Goal: Task Accomplishment & Management: Use online tool/utility

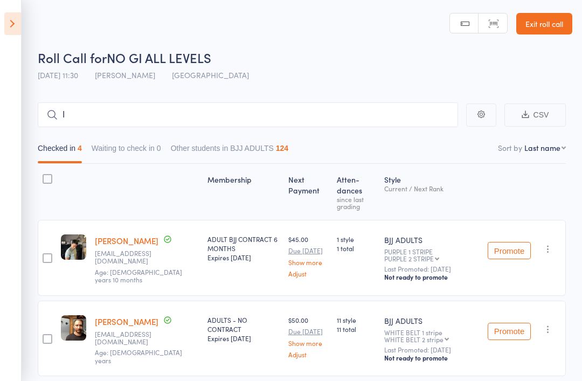
click at [66, 117] on input "I" at bounding box center [248, 114] width 420 height 25
type input "L"
click at [186, 109] on input "L" at bounding box center [248, 114] width 420 height 25
type input "Y"
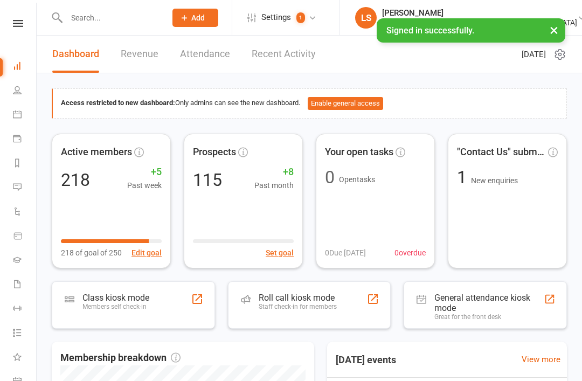
click at [301, 298] on div "Roll call kiosk mode" at bounding box center [298, 297] width 78 height 10
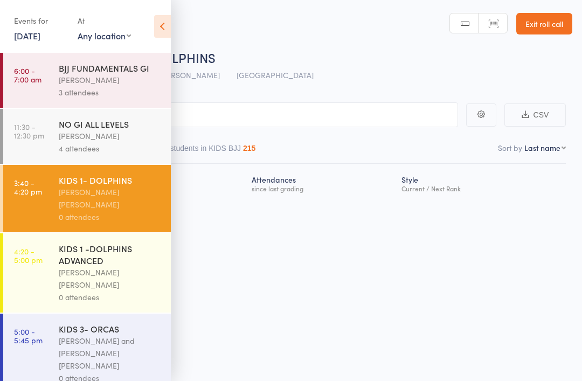
click at [165, 29] on icon at bounding box center [162, 26] width 17 height 23
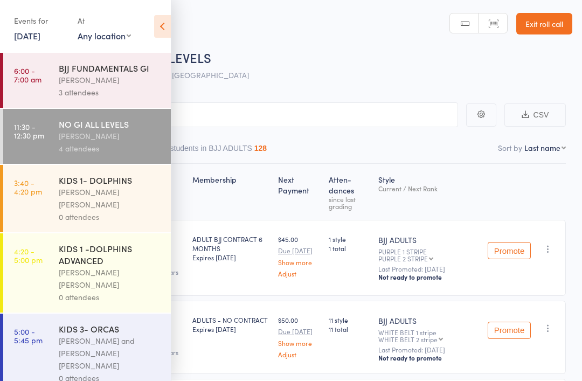
click at [231, 114] on input "search" at bounding box center [237, 114] width 442 height 25
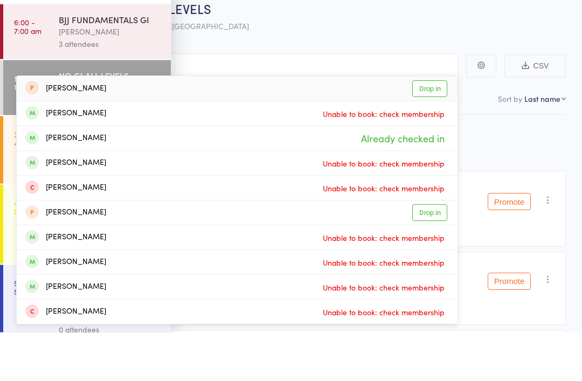
click at [208, 102] on input "Luca" at bounding box center [237, 114] width 442 height 25
type input "Luca"
click at [341, 86] on main "Luca Luca Oakley Drop in Luca Corulli Unable to book: check membership nick de …" at bounding box center [291, 330] width 582 height 488
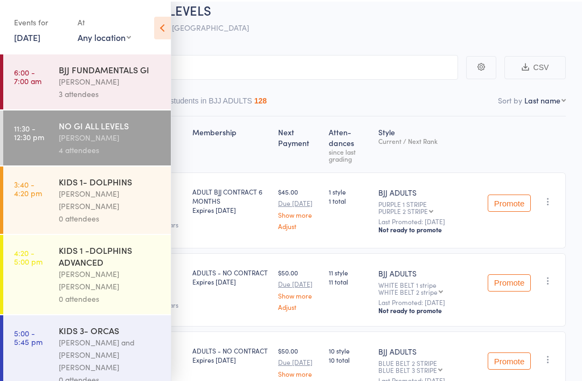
click at [164, 25] on icon at bounding box center [162, 26] width 17 height 23
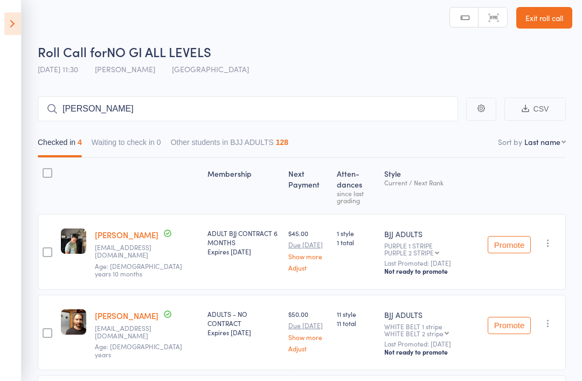
scroll to position [0, 0]
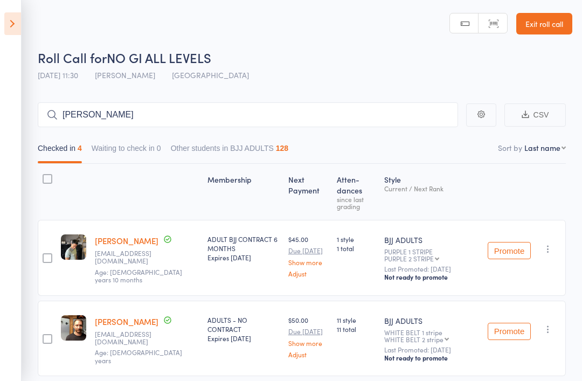
click at [17, 22] on icon at bounding box center [12, 23] width 17 height 23
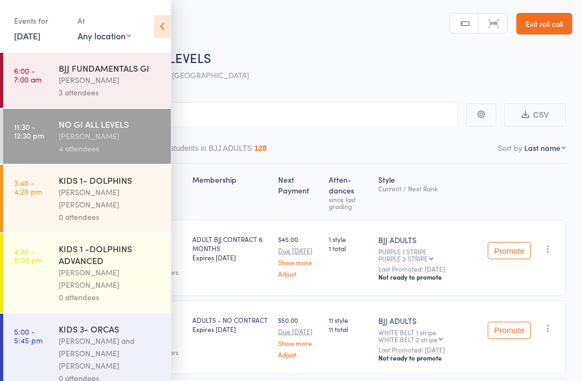
click at [65, 179] on div "KIDS 1- DOLPHINS" at bounding box center [110, 180] width 103 height 12
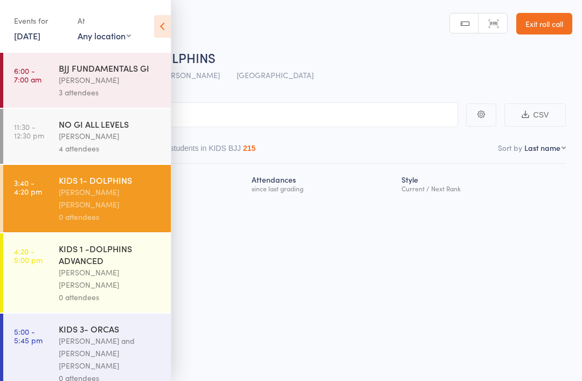
click at [157, 23] on icon at bounding box center [162, 26] width 17 height 23
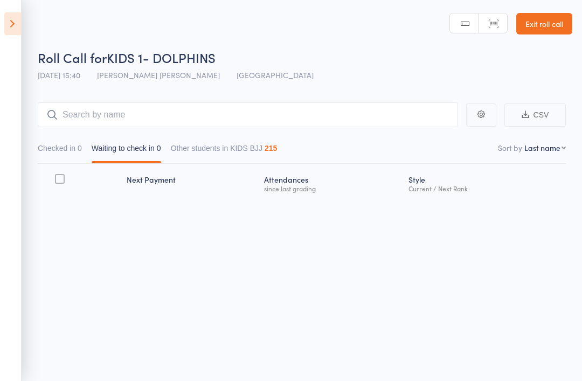
click at [9, 33] on icon at bounding box center [12, 23] width 17 height 23
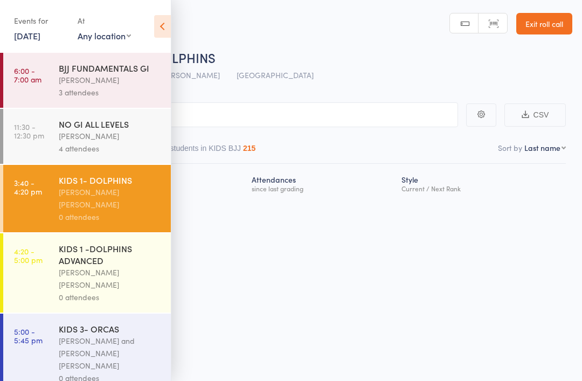
click at [165, 26] on icon at bounding box center [162, 26] width 17 height 23
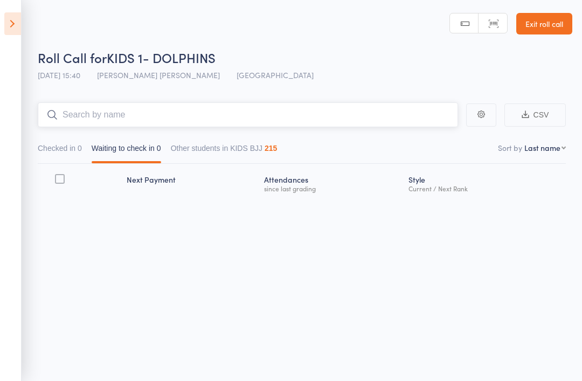
click at [96, 119] on input "search" at bounding box center [248, 114] width 420 height 25
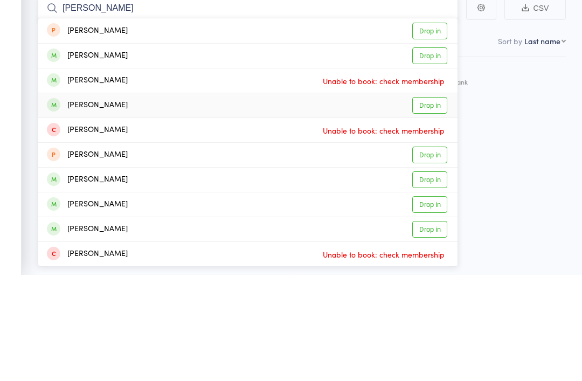
type input "Luca"
click at [423, 204] on link "Drop in" at bounding box center [429, 212] width 35 height 17
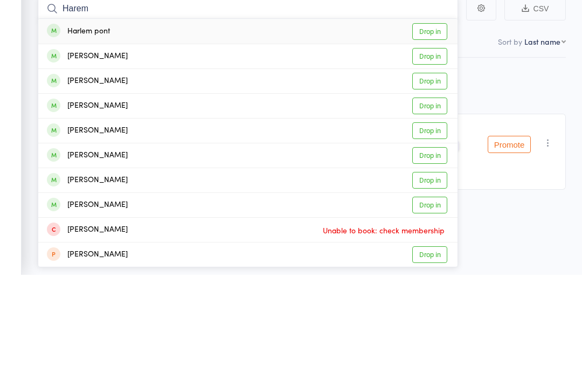
type input "Harem"
click at [122, 125] on div "Harlem pont Drop in" at bounding box center [247, 137] width 419 height 25
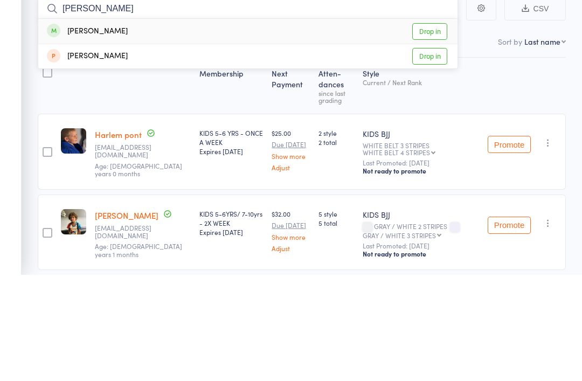
type input "Arlo"
click at [434, 129] on link "Drop in" at bounding box center [429, 137] width 35 height 17
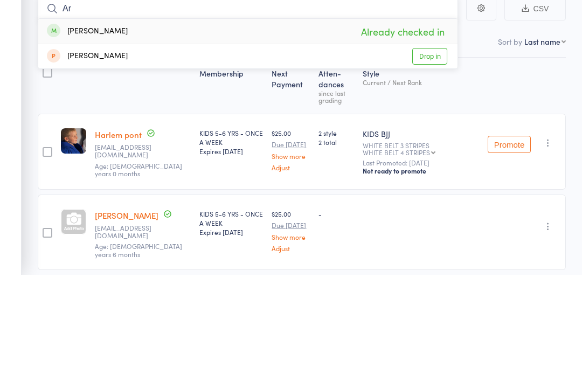
type input "A"
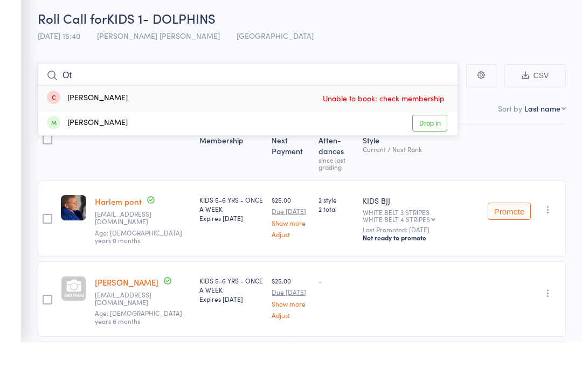
type input "Ot"
click at [424, 154] on link "Drop in" at bounding box center [429, 162] width 35 height 17
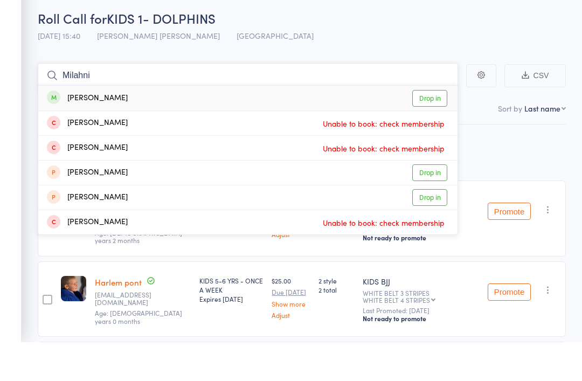
type input "Milahni"
click at [433, 129] on link "Drop in" at bounding box center [429, 137] width 35 height 17
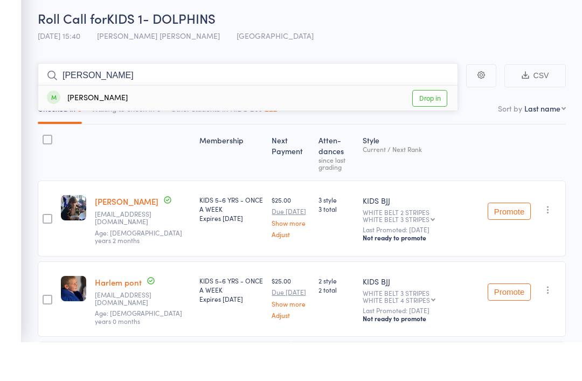
type input "Alfie"
click at [431, 129] on link "Drop in" at bounding box center [429, 137] width 35 height 17
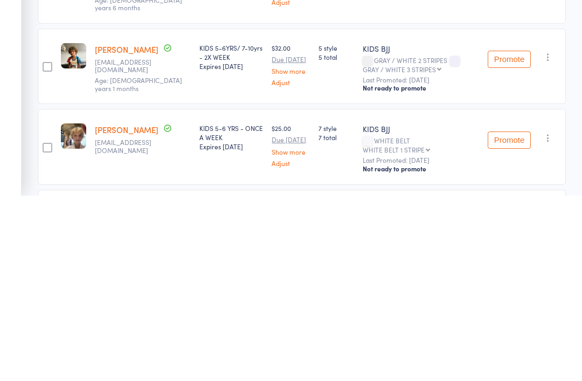
scroll to position [249, 0]
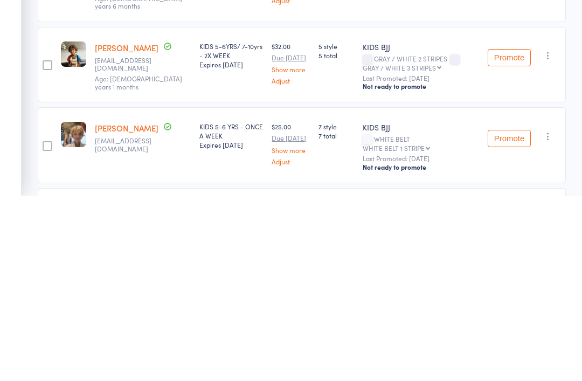
type input "N"
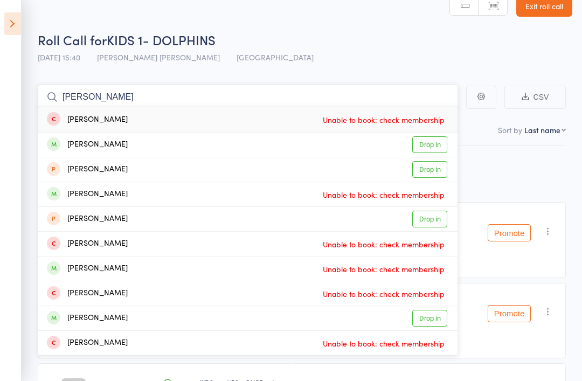
type input "Jacob"
click at [81, 149] on div "Jacob Joncheff" at bounding box center [87, 144] width 81 height 12
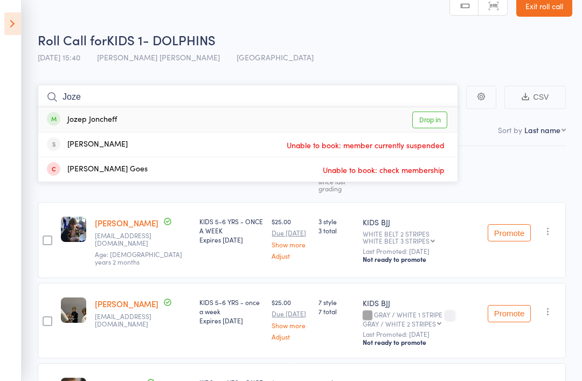
type input "Joze"
click at [428, 125] on link "Drop in" at bounding box center [429, 119] width 35 height 17
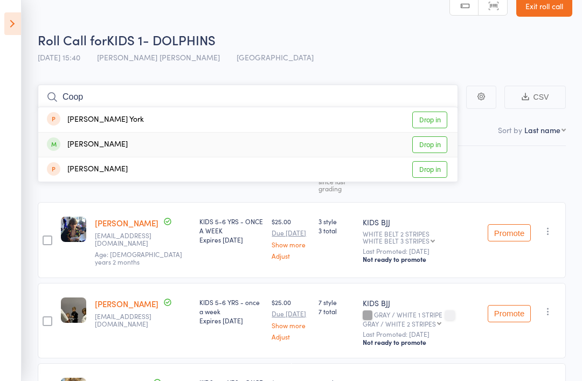
type input "Coop"
click at [142, 151] on div "Cooper Norris Drop in" at bounding box center [247, 145] width 419 height 24
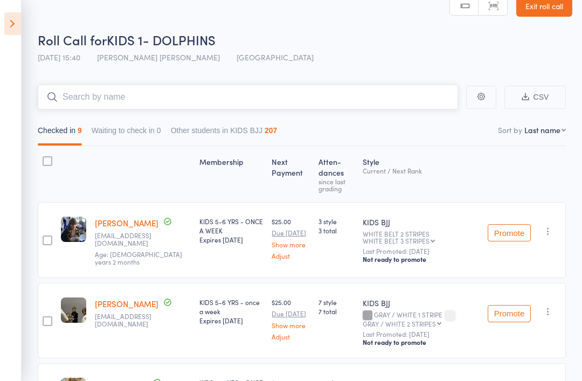
click at [89, 96] on input "search" at bounding box center [248, 97] width 420 height 25
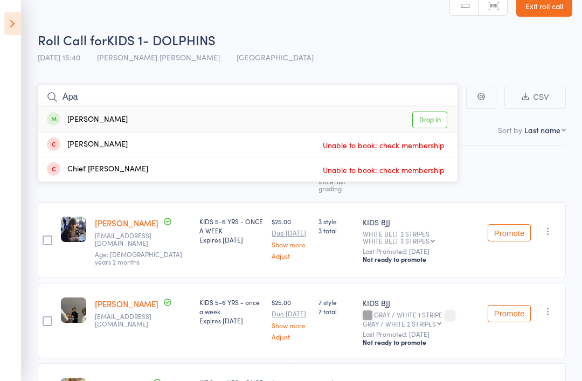
type input "Apa"
click at [417, 120] on link "Drop in" at bounding box center [429, 119] width 35 height 17
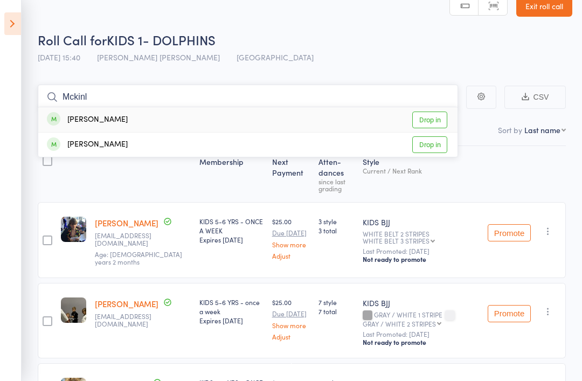
type input "Mckinl"
click at [428, 125] on link "Drop in" at bounding box center [429, 119] width 35 height 17
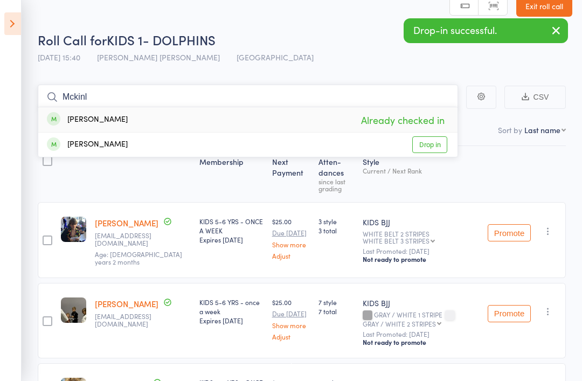
type input "Mckinl"
click at [416, 145] on link "Drop in" at bounding box center [429, 144] width 35 height 17
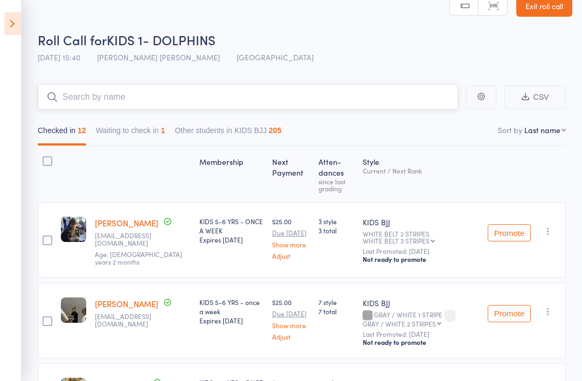
click at [128, 138] on button "Waiting to check in 1" at bounding box center [130, 133] width 69 height 25
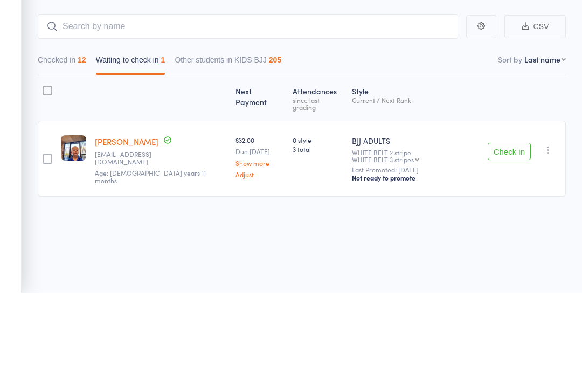
click at [510, 231] on button "Check in" at bounding box center [508, 239] width 43 height 17
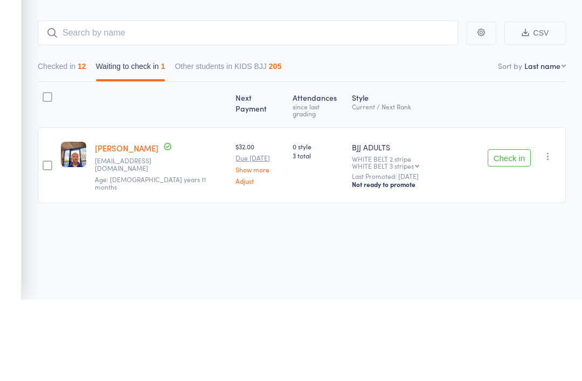
scroll to position [8, 0]
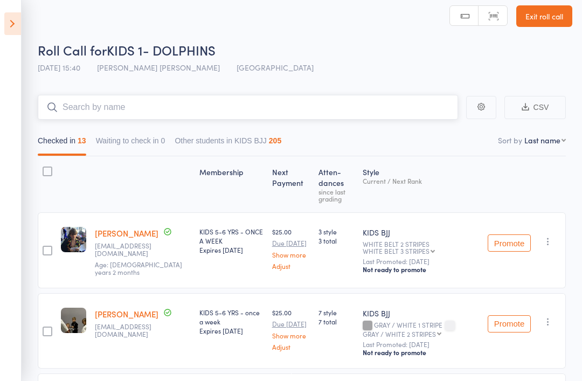
click at [266, 120] on input "search" at bounding box center [248, 107] width 420 height 25
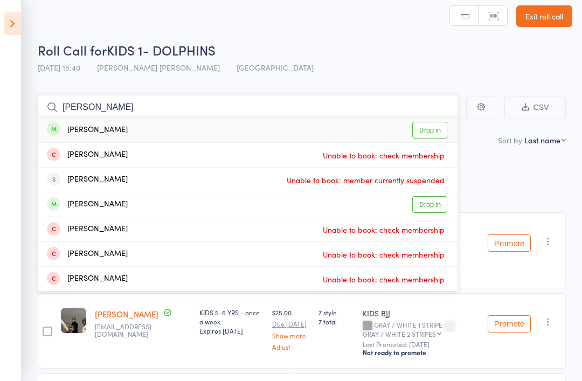
type input "Sonny"
click at [301, 129] on div "sonny jones Drop in" at bounding box center [247, 129] width 419 height 25
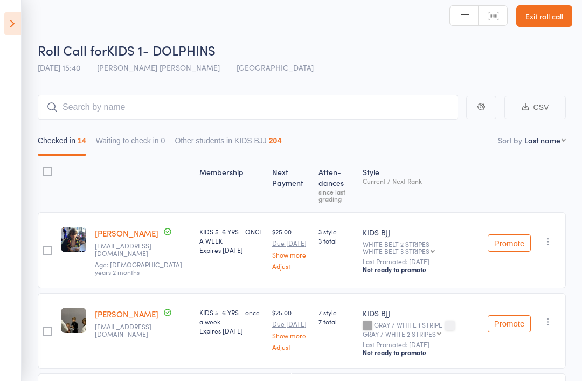
click at [548, 16] on link "Exit roll call" at bounding box center [544, 16] width 56 height 22
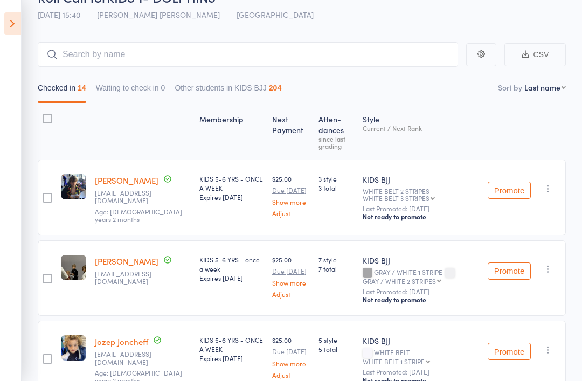
scroll to position [0, 0]
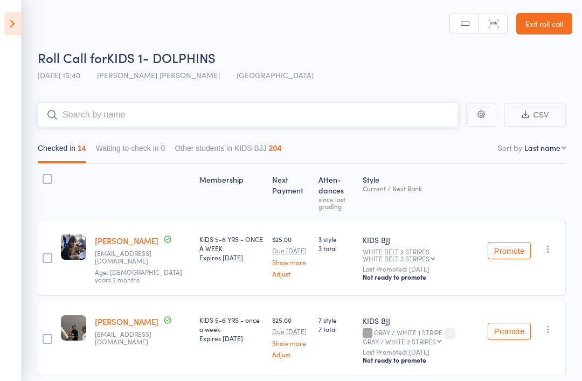
click at [276, 123] on input "search" at bounding box center [248, 114] width 420 height 25
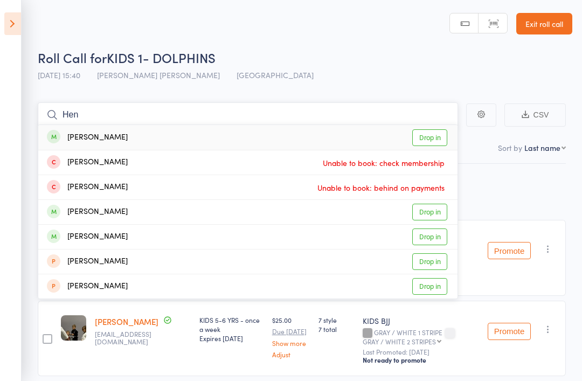
type input "Hen"
click at [430, 133] on link "Drop in" at bounding box center [429, 137] width 35 height 17
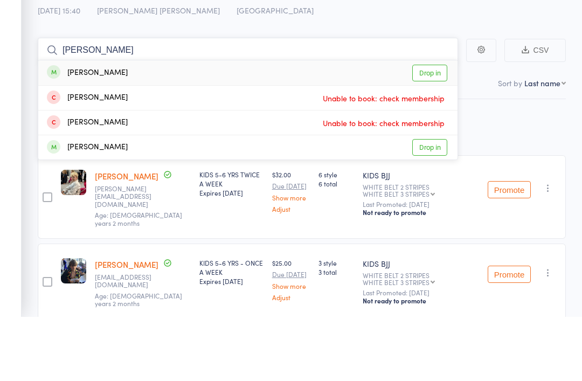
type input "Bob"
click at [429, 129] on link "Drop in" at bounding box center [429, 137] width 35 height 17
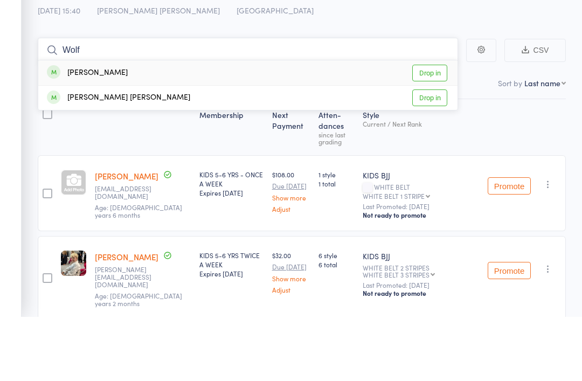
type input "Wolf"
click at [427, 129] on link "Drop in" at bounding box center [429, 137] width 35 height 17
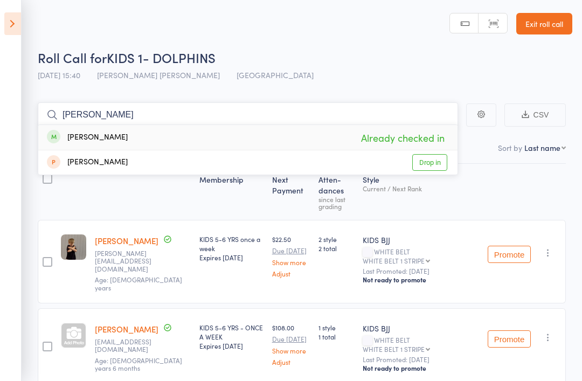
click at [495, 163] on nav "Checked in 17 Waiting to check in 0 Other students in KIDS BJJ 201" at bounding box center [302, 150] width 538 height 25
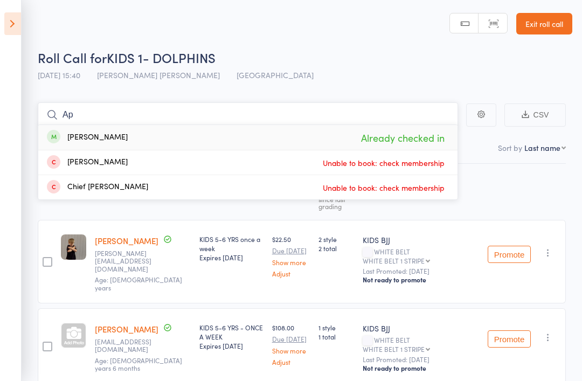
type input "A"
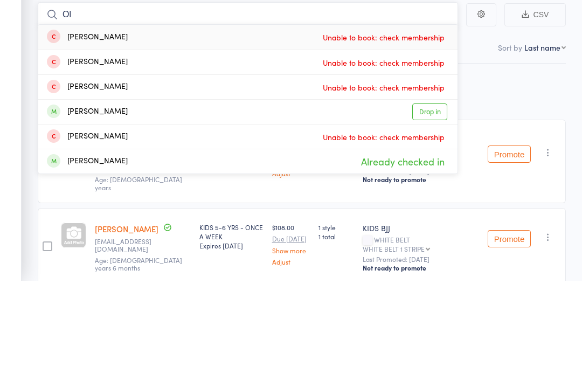
type input "O"
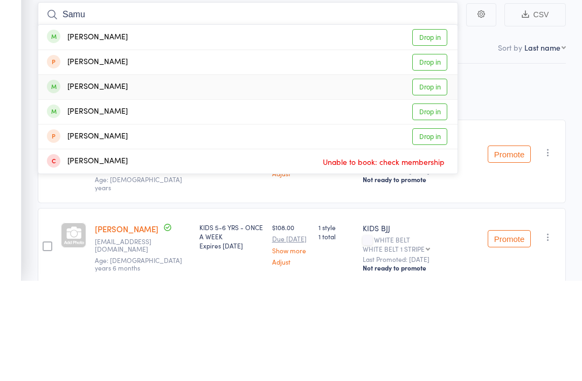
type input "Samu"
click at [435, 179] on link "Drop in" at bounding box center [429, 187] width 35 height 17
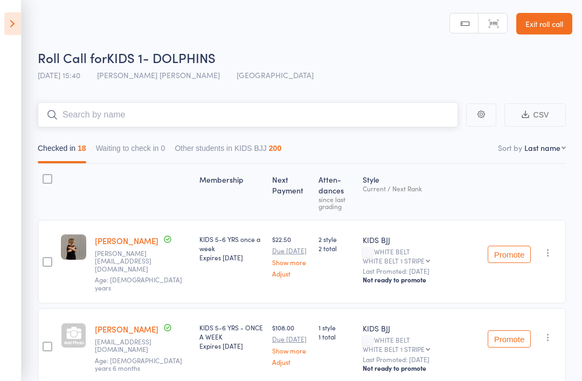
click at [108, 107] on input "search" at bounding box center [248, 114] width 420 height 25
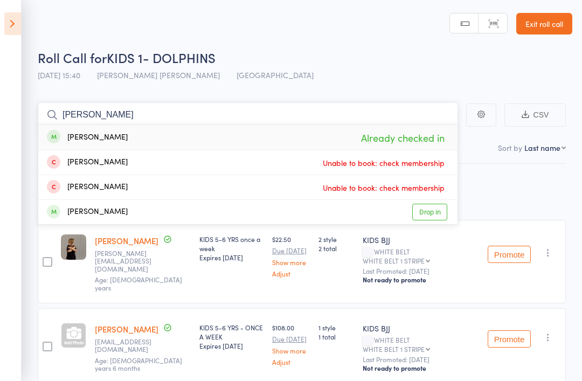
type input "Bob"
click at [340, 43] on header "Roll Call for KIDS 1- DOLPHINS 12 Aug 15:40 Miguel Alencar Flores Junior Gold C…" at bounding box center [291, 43] width 582 height 86
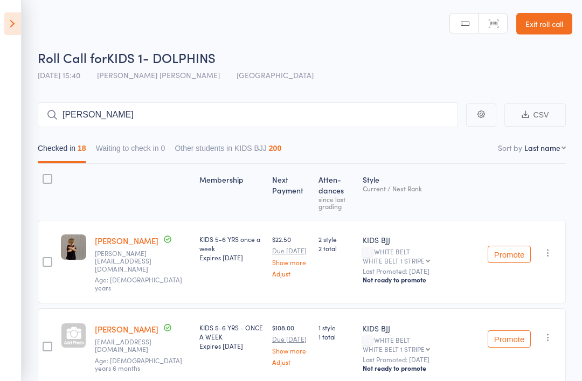
click at [16, 20] on icon at bounding box center [12, 23] width 17 height 23
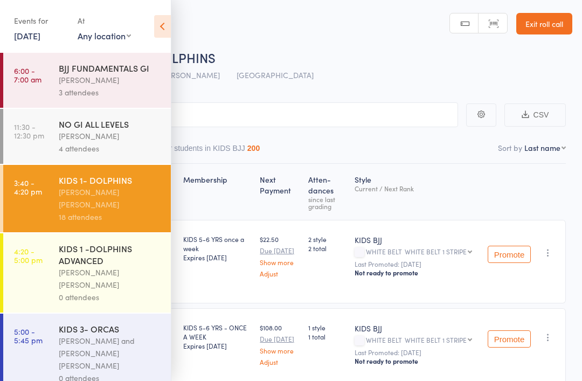
click at [93, 256] on div "KIDS 1 -DOLPHINS ADVANCED" at bounding box center [110, 254] width 103 height 24
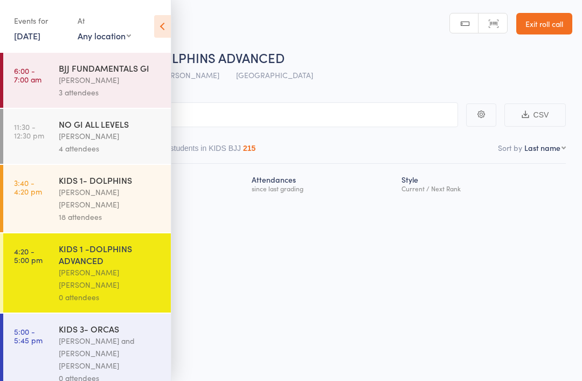
click at [158, 33] on icon at bounding box center [162, 26] width 17 height 23
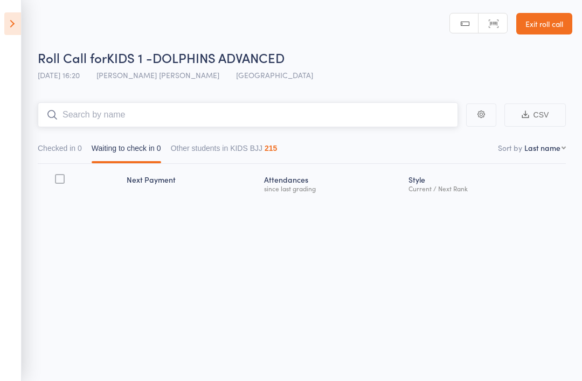
click at [177, 117] on input "search" at bounding box center [248, 114] width 420 height 25
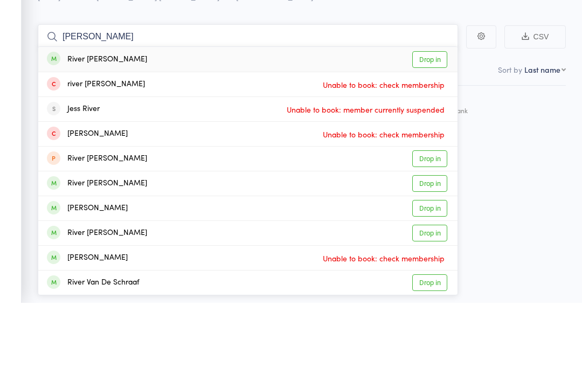
type input "River kelly"
click at [435, 129] on link "Drop in" at bounding box center [429, 137] width 35 height 17
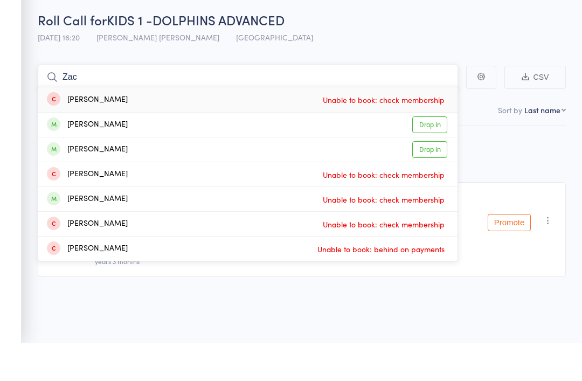
type input "Zac"
click at [60, 156] on div "Zac Queiroz" at bounding box center [87, 162] width 81 height 12
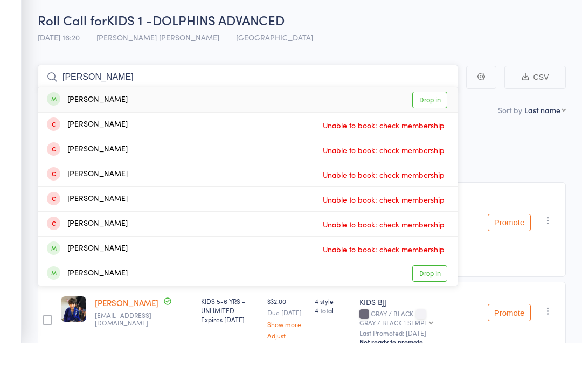
type input "Mathias"
click at [71, 131] on div "Mathias Souto" at bounding box center [87, 137] width 81 height 12
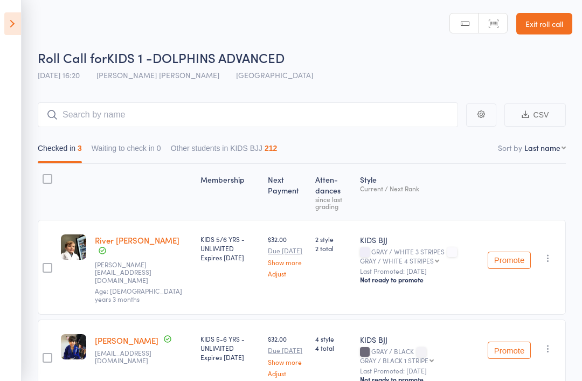
click at [10, 19] on icon at bounding box center [12, 23] width 17 height 23
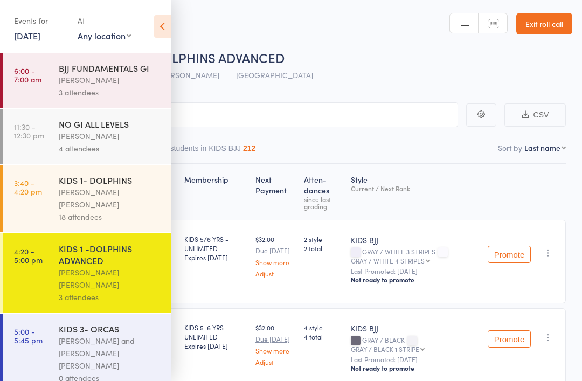
click at [92, 334] on div "Philipe Glazer and Miguel Alencar Flores Junior" at bounding box center [110, 352] width 103 height 37
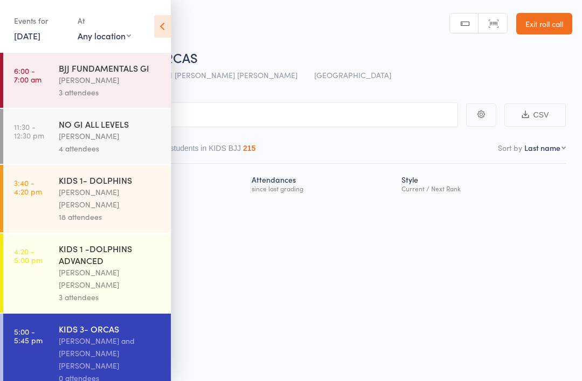
click at [165, 29] on icon at bounding box center [162, 26] width 17 height 23
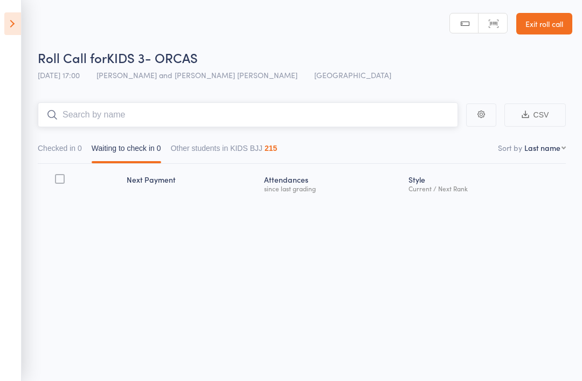
click at [180, 118] on input "search" at bounding box center [248, 114] width 420 height 25
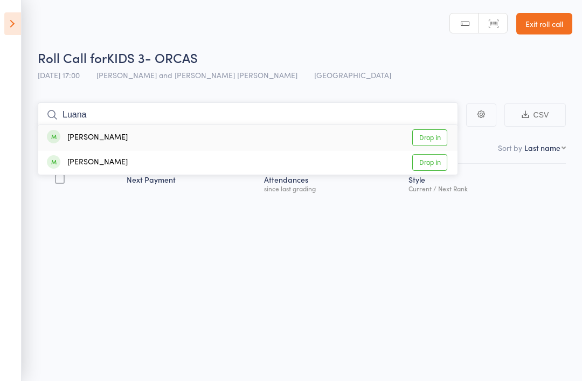
type input "Luana"
click at [436, 140] on link "Drop in" at bounding box center [429, 137] width 35 height 17
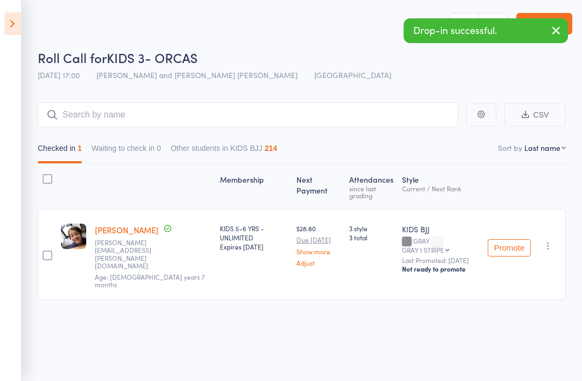
click at [557, 32] on icon "button" at bounding box center [555, 30] width 13 height 13
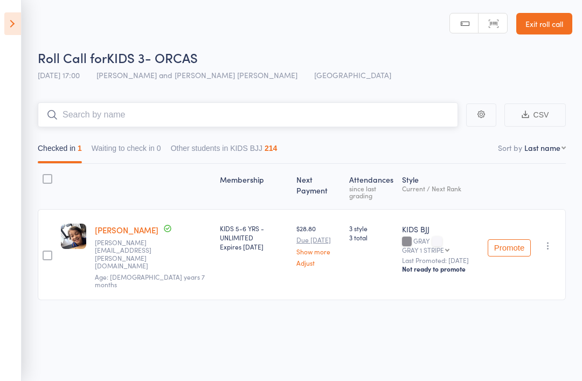
click at [243, 103] on input "search" at bounding box center [248, 114] width 420 height 25
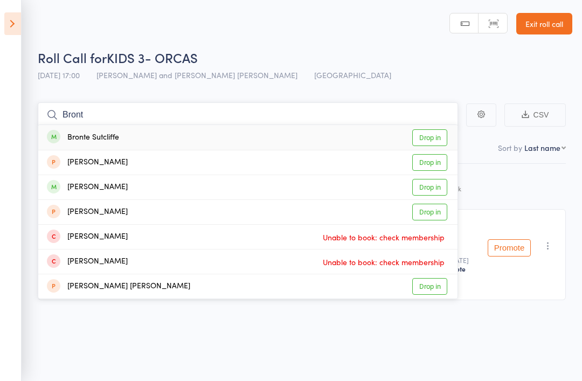
type input "Bront"
click at [313, 137] on div "Bronte Sutcliffe Drop in" at bounding box center [247, 137] width 419 height 25
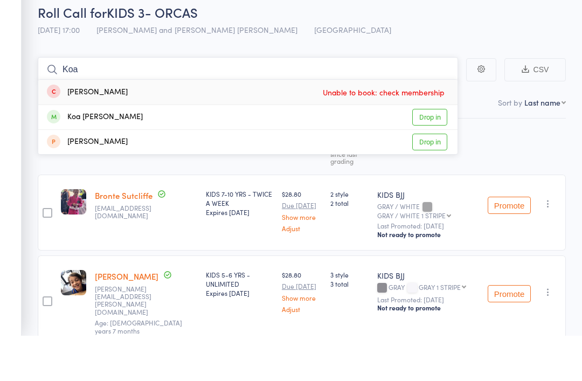
type input "Koa"
click at [429, 154] on link "Drop in" at bounding box center [429, 162] width 35 height 17
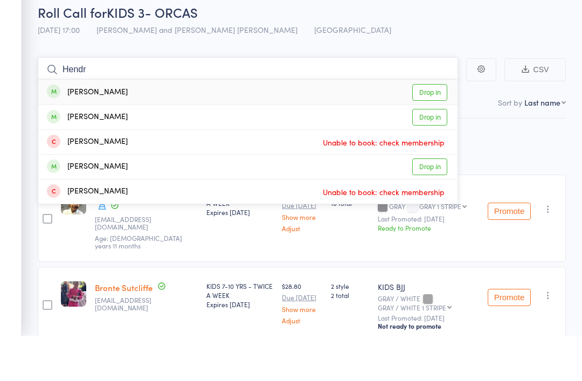
type input "Hendr"
click at [146, 150] on div "hendrix Delaney Drop in" at bounding box center [247, 162] width 419 height 24
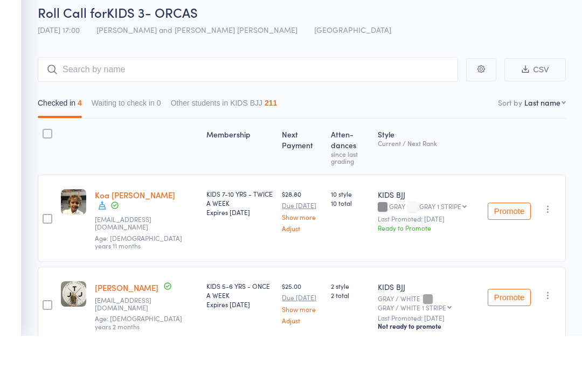
scroll to position [45, 0]
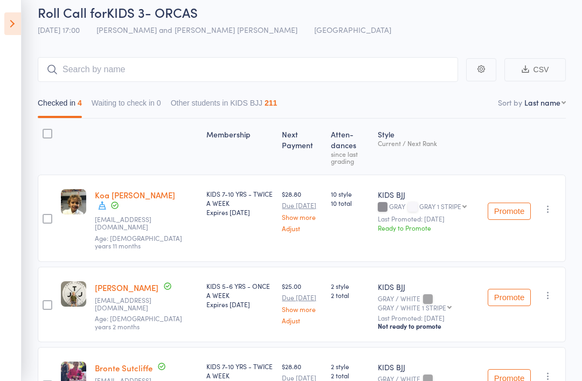
click at [10, 17] on icon at bounding box center [12, 23] width 17 height 23
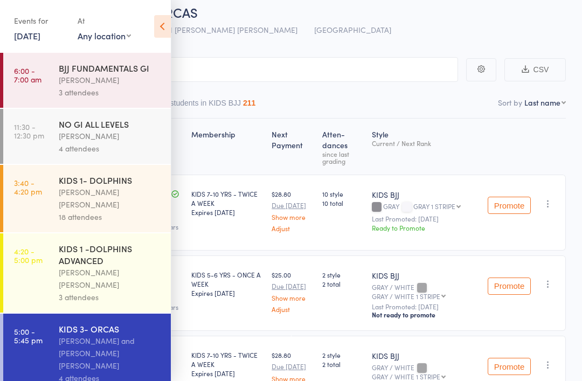
click at [64, 182] on div "KIDS 1- DOLPHINS" at bounding box center [110, 180] width 103 height 12
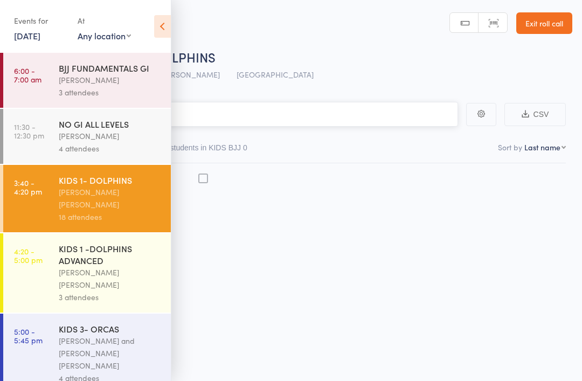
scroll to position [8, 0]
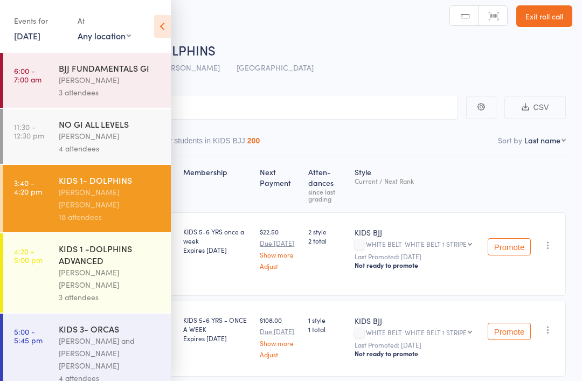
click at [157, 16] on icon at bounding box center [162, 26] width 17 height 23
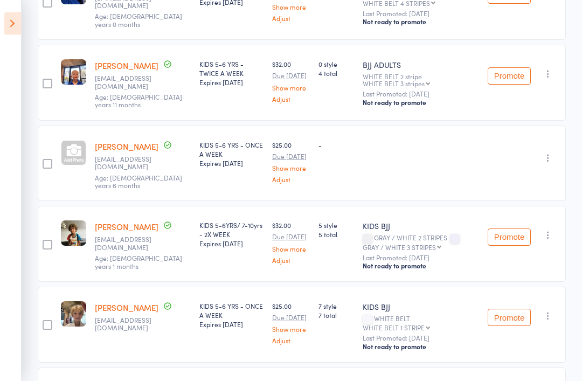
scroll to position [1239, 0]
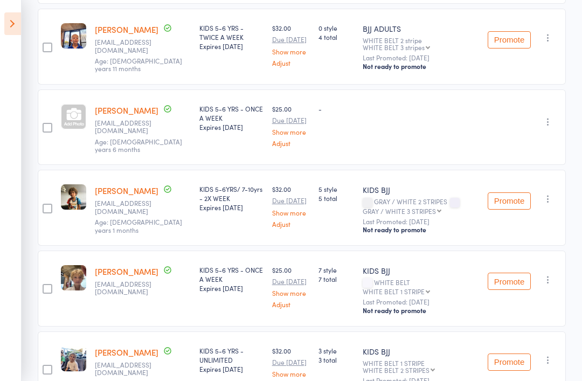
click at [7, 24] on icon at bounding box center [12, 23] width 17 height 23
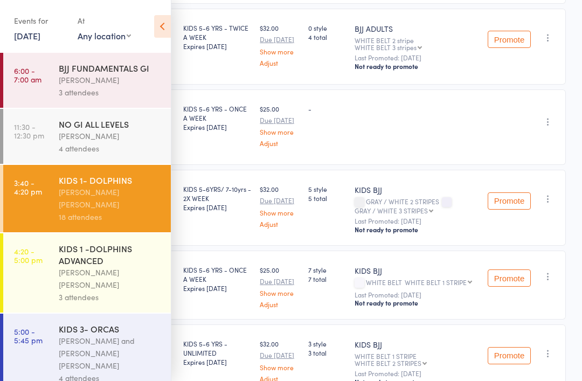
scroll to position [1243, 0]
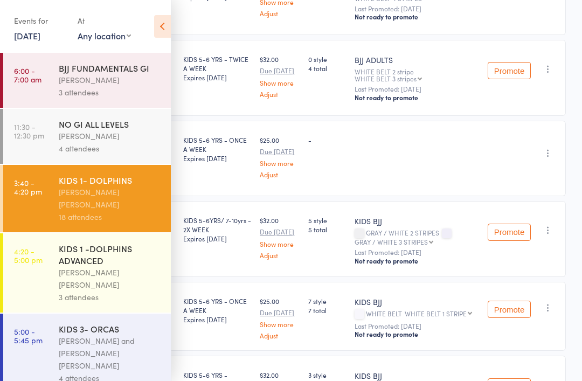
click at [103, 266] on div "Miguel Alencar Flores Junior" at bounding box center [110, 278] width 103 height 25
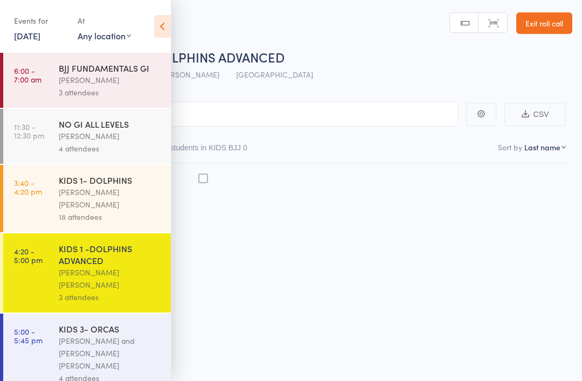
scroll to position [8, 0]
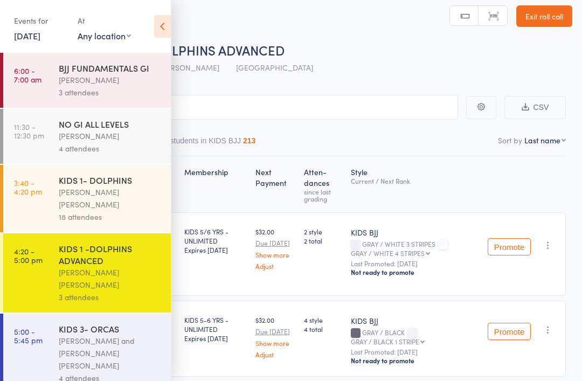
click at [164, 18] on icon at bounding box center [162, 26] width 17 height 23
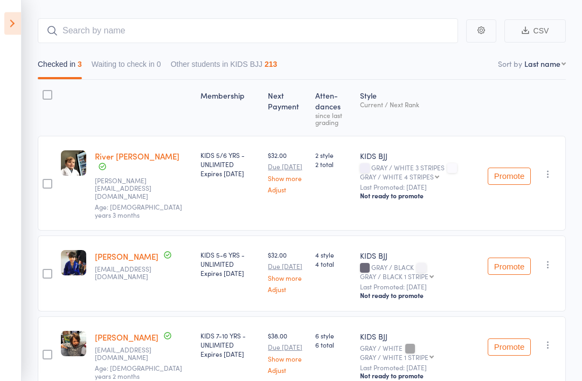
scroll to position [85, 0]
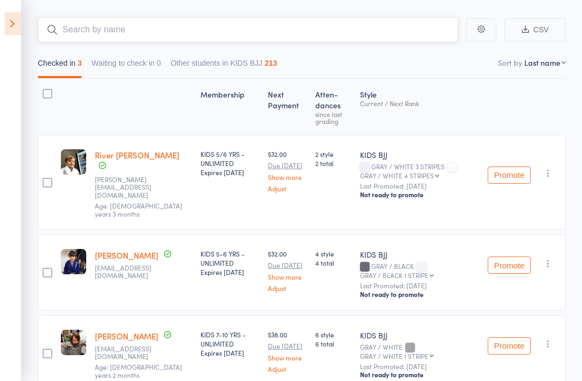
click at [95, 33] on input "search" at bounding box center [248, 29] width 420 height 25
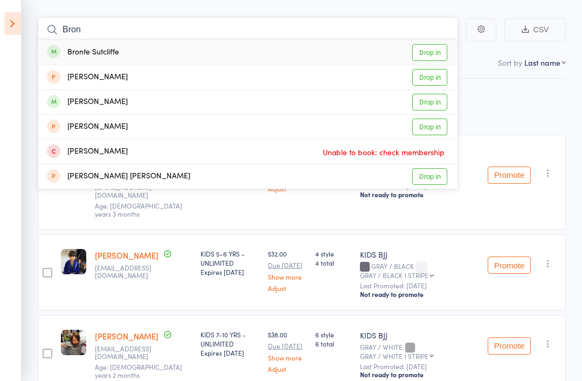
type input "Bron"
click at [430, 47] on link "Drop in" at bounding box center [429, 52] width 35 height 17
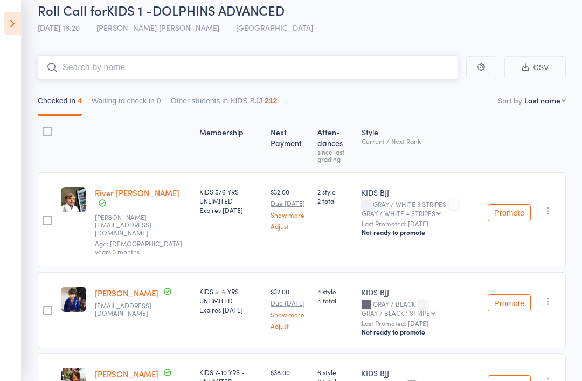
scroll to position [0, 0]
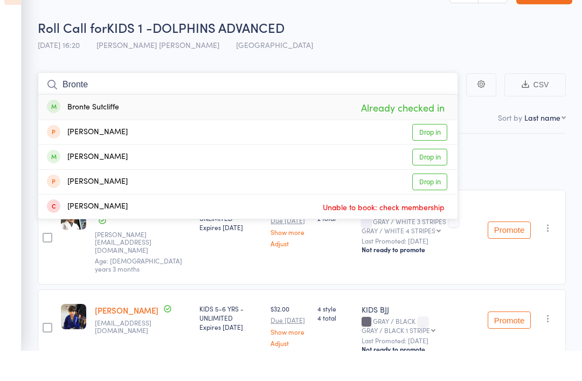
type input "Bronte"
click at [407, 55] on div "Roll Call for KIDS 1 -DOLPHINS ADVANCED 12 Aug 16:20 Miguel Alencar Flores Juni…" at bounding box center [305, 67] width 534 height 38
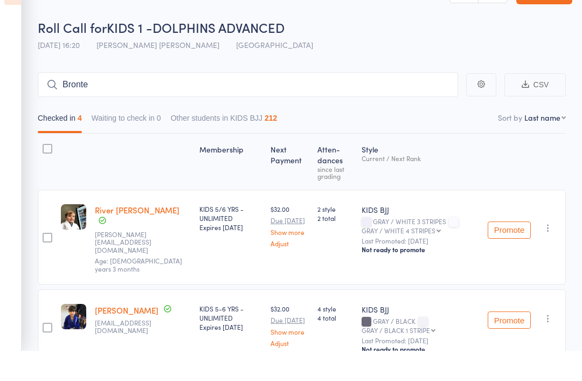
scroll to position [30, 0]
click at [10, 20] on icon at bounding box center [12, 23] width 17 height 23
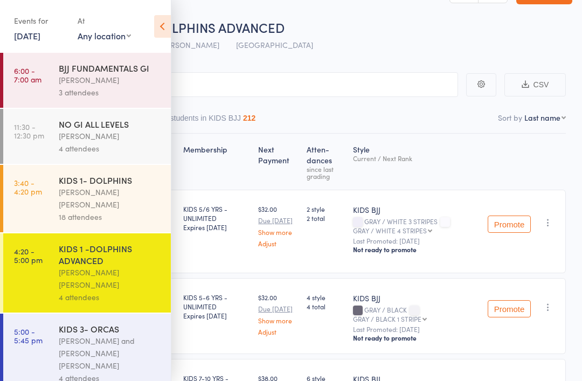
click at [87, 197] on div "Miguel Alencar Flores Junior" at bounding box center [110, 198] width 103 height 25
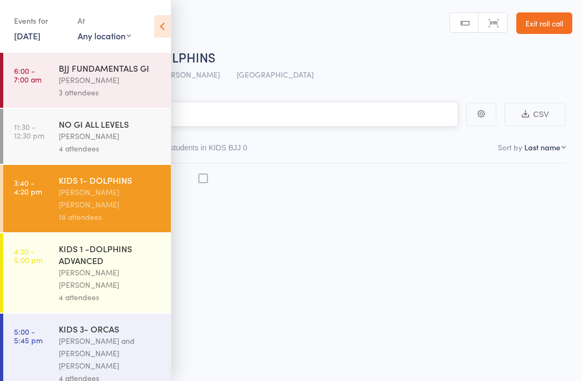
scroll to position [8, 0]
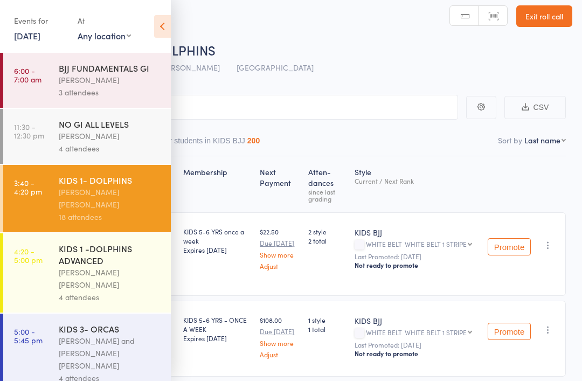
click at [88, 259] on div "KIDS 1 -DOLPHINS ADVANCED" at bounding box center [110, 254] width 103 height 24
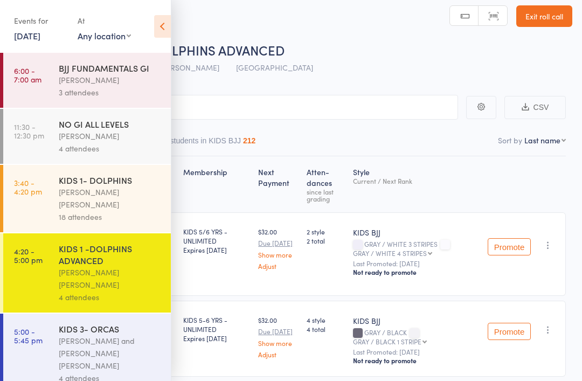
click at [161, 18] on icon at bounding box center [162, 26] width 17 height 23
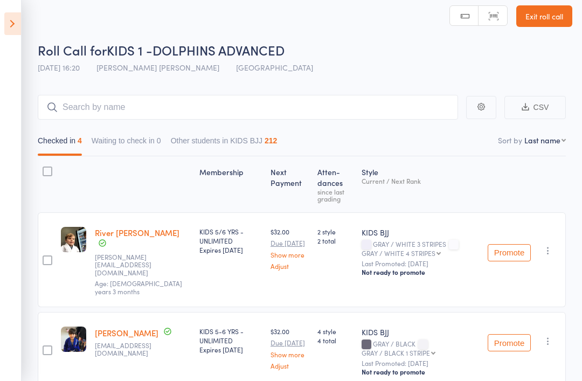
click at [578, 372] on main "CSV Checked in 4 Waiting to check in 0 Other students in KIDS BJJ 212 Sort by L…" at bounding box center [291, 338] width 582 height 518
click at [229, 101] on input "search" at bounding box center [248, 107] width 420 height 25
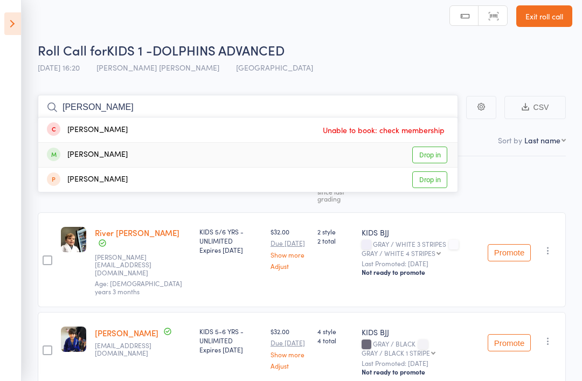
type input "Nels"
click at [85, 148] on div "nelson Arnold Drop in" at bounding box center [247, 155] width 419 height 24
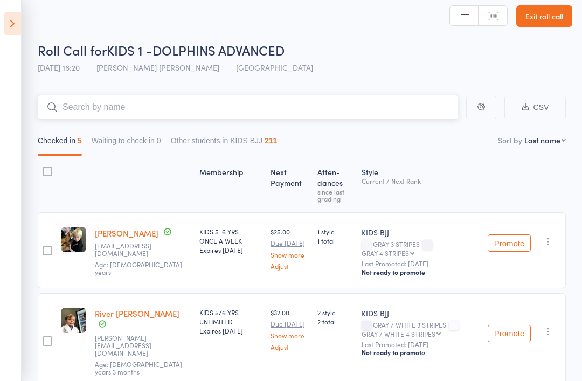
click at [126, 99] on input "search" at bounding box center [248, 107] width 420 height 25
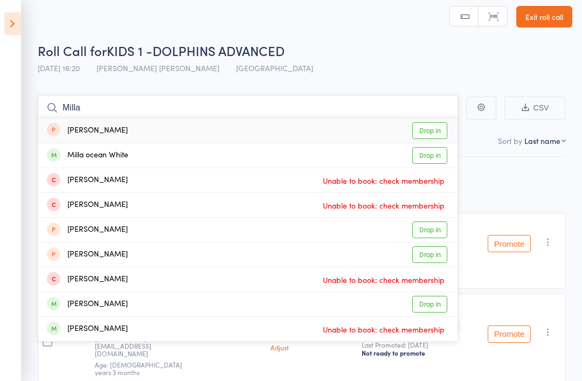
scroll to position [6, 0]
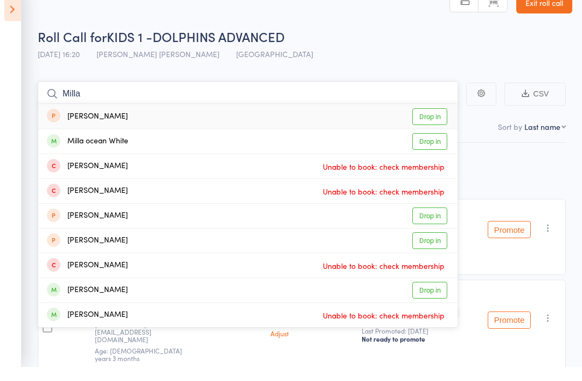
type input "Milla"
click at [130, 144] on div "Milla ocean White Drop in" at bounding box center [247, 156] width 419 height 24
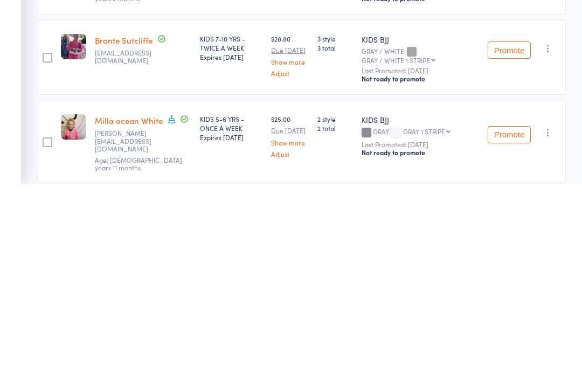
scroll to position [0, 0]
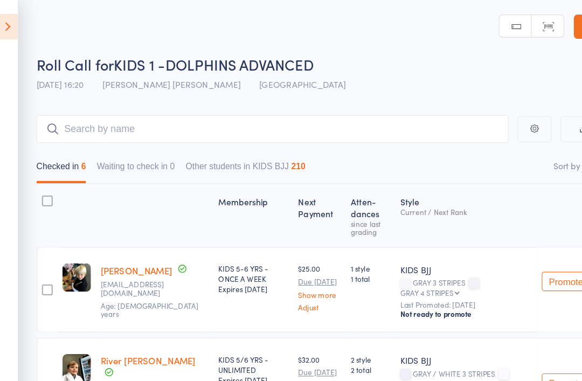
click at [4, 21] on icon at bounding box center [12, 23] width 17 height 23
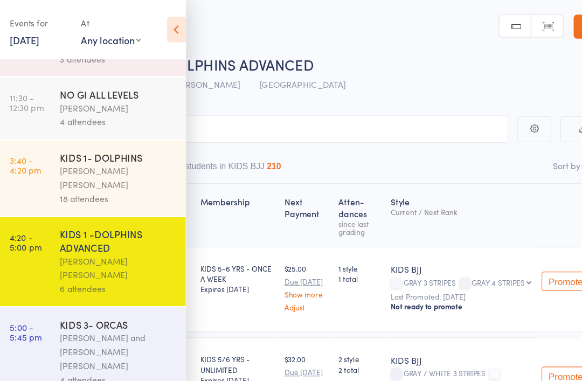
scroll to position [40, 0]
click at [111, 295] on div "Philipe Glazer and Miguel Alencar Flores Junior" at bounding box center [110, 313] width 103 height 37
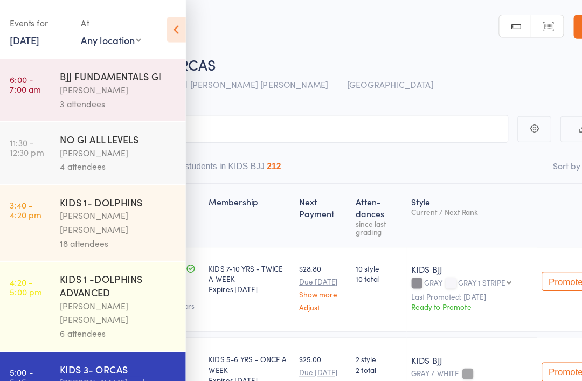
click at [156, 27] on icon at bounding box center [162, 26] width 17 height 23
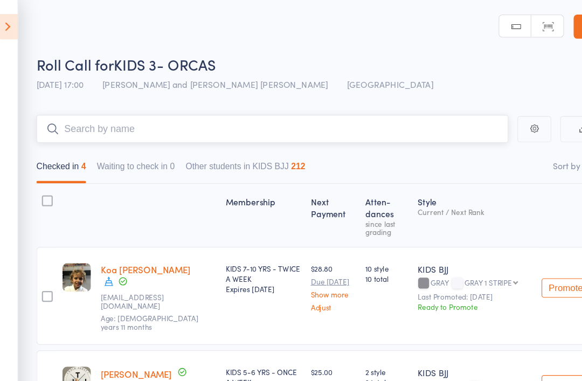
click at [260, 115] on input "search" at bounding box center [248, 114] width 420 height 25
click at [6, 17] on icon at bounding box center [12, 23] width 17 height 23
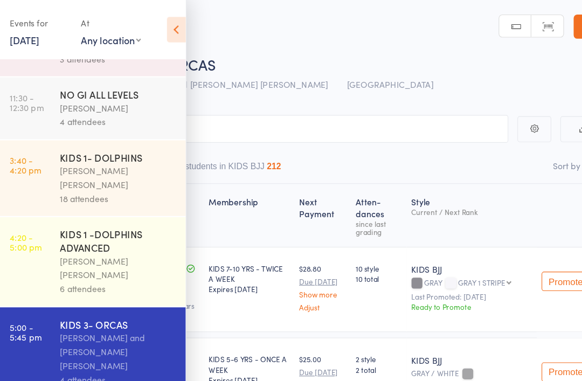
scroll to position [40, 0]
click at [159, 25] on icon at bounding box center [162, 26] width 17 height 23
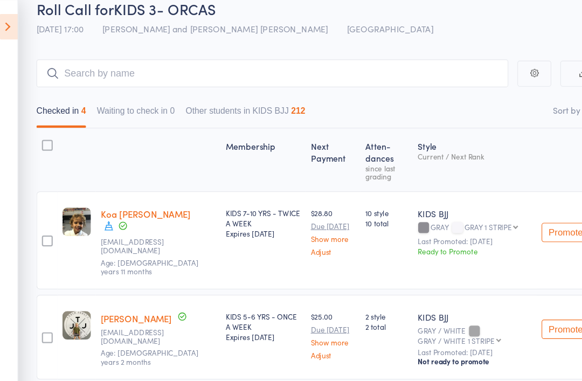
scroll to position [49, 0]
click at [172, 51] on main "CSV Checked in 4 Waiting to check in 0 Other students in KIDS BJJ 212 Sort by L…" at bounding box center [291, 300] width 582 height 526
click at [172, 72] on input "search" at bounding box center [248, 65] width 420 height 25
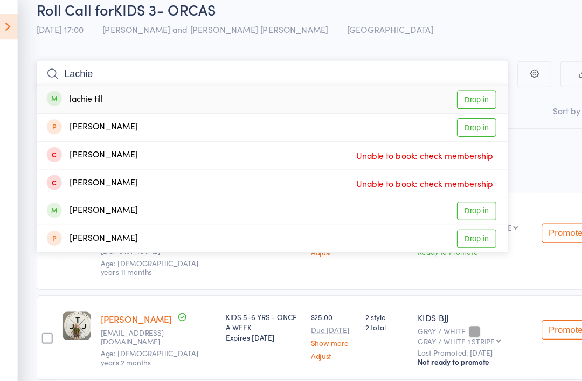
type input "Lachie"
click at [415, 89] on link "Drop in" at bounding box center [429, 88] width 35 height 17
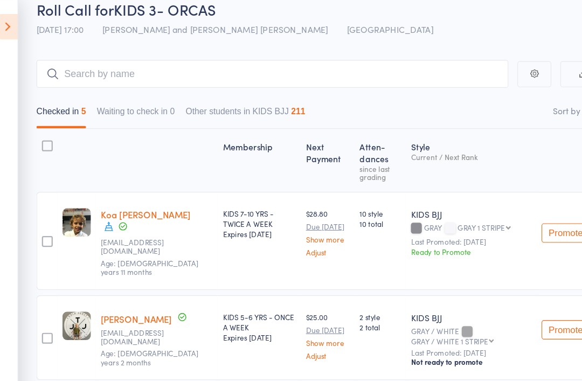
click at [4, 18] on icon at bounding box center [12, 23] width 17 height 23
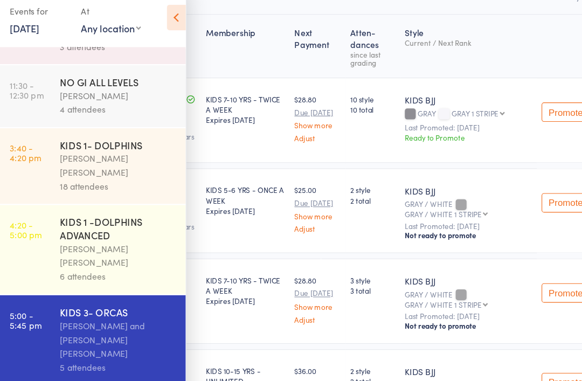
scroll to position [150, 0]
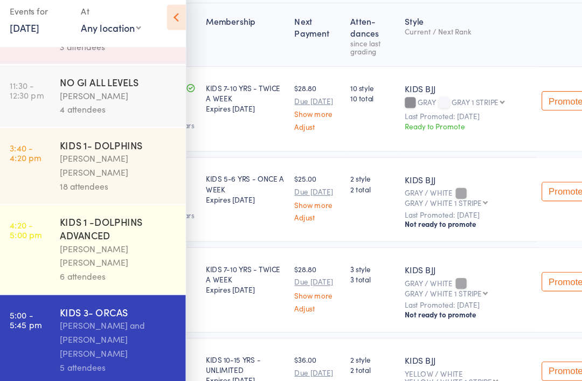
click at [84, 283] on div "KIDS 3- ORCAS" at bounding box center [110, 289] width 103 height 12
click at [87, 295] on div "Philipe Glazer and Miguel Alencar Flores Junior" at bounding box center [110, 313] width 103 height 37
click at [155, 16] on icon at bounding box center [162, 26] width 17 height 23
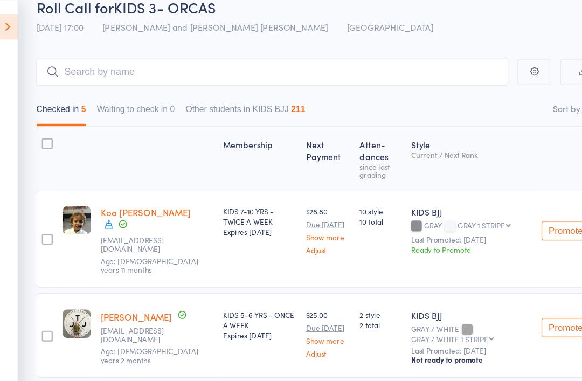
scroll to position [0, 0]
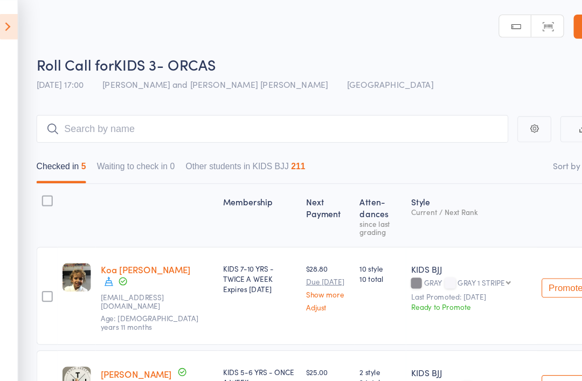
click at [4, 19] on icon at bounding box center [12, 23] width 17 height 23
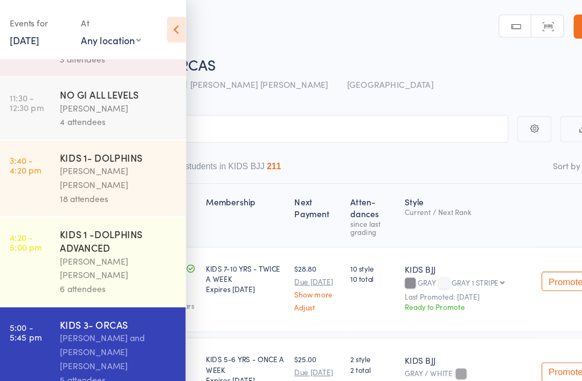
click at [73, 251] on div "6 attendees" at bounding box center [110, 257] width 103 height 12
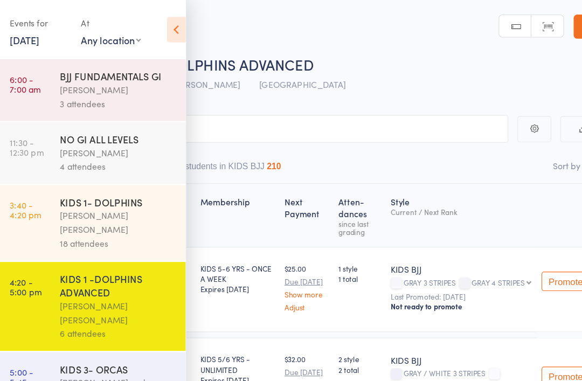
click at [157, 23] on icon at bounding box center [162, 26] width 17 height 23
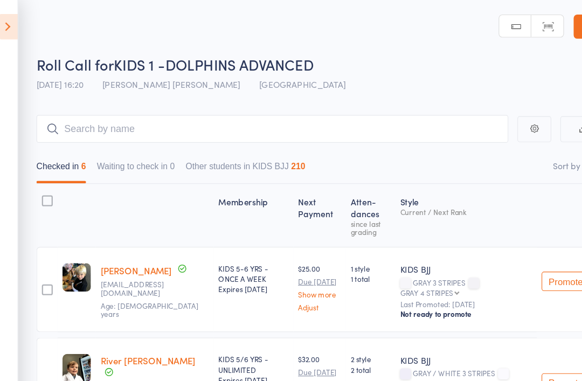
click at [13, 6] on aside "Events for 12 Aug, 2025 12 Aug, 2025 August 2025 Sun Mon Tue Wed Thu Fri Sat 31…" at bounding box center [11, 190] width 22 height 381
click at [5, 17] on icon at bounding box center [12, 23] width 17 height 23
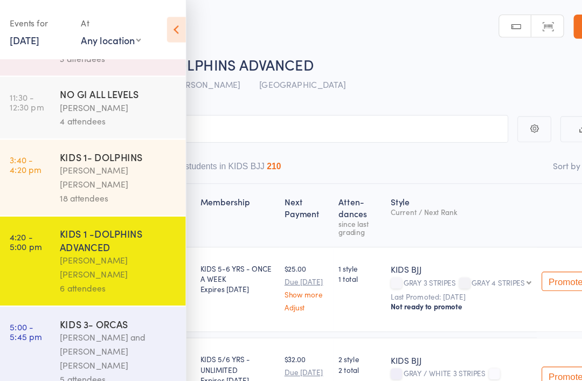
scroll to position [40, 0]
click at [67, 295] on div "Philipe Glazer and Miguel Alencar Flores Junior" at bounding box center [110, 313] width 103 height 37
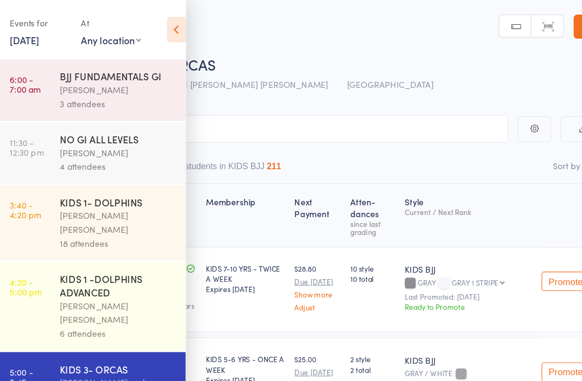
click at [154, 37] on icon at bounding box center [162, 26] width 17 height 23
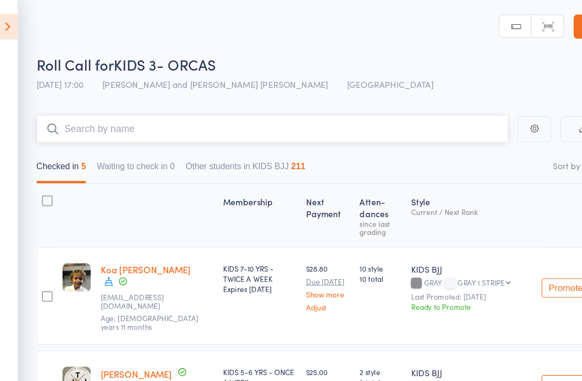
click at [119, 107] on input "search" at bounding box center [248, 114] width 420 height 25
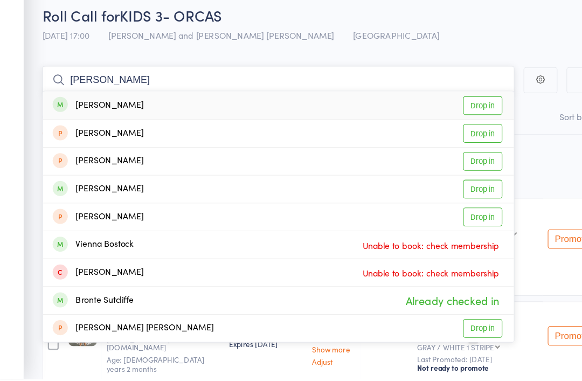
type input "Brock"
click at [69, 131] on div "brock Harvey" at bounding box center [87, 137] width 81 height 12
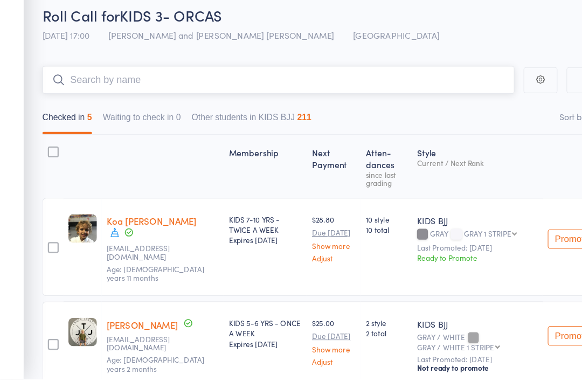
scroll to position [2, 0]
click at [85, 101] on input "search" at bounding box center [248, 113] width 420 height 25
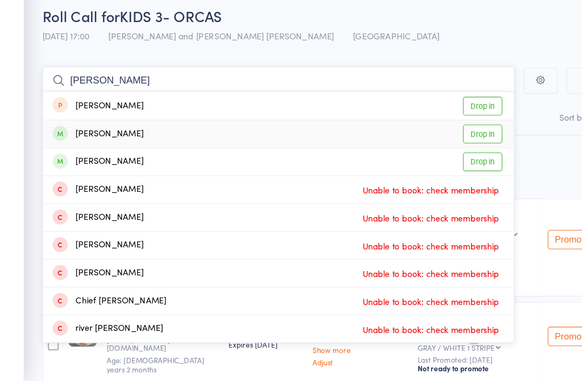
type input "Kai"
click at [79, 155] on div "KAI Harvey" at bounding box center [87, 161] width 81 height 12
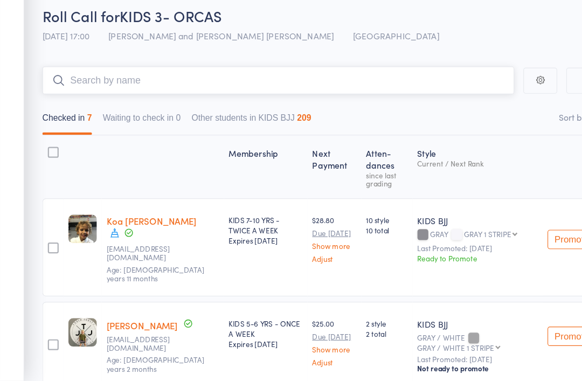
click at [332, 101] on input "search" at bounding box center [248, 113] width 420 height 25
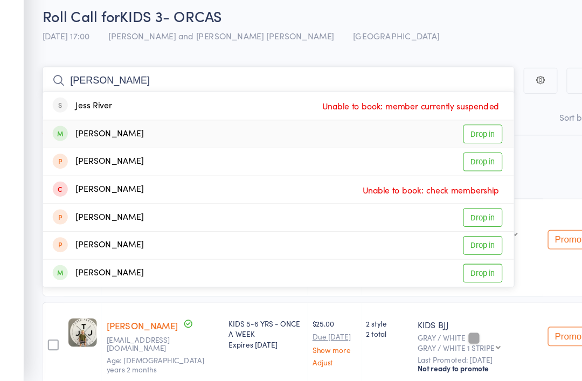
type input "Jess"
click at [436, 152] on link "Drop in" at bounding box center [429, 160] width 35 height 17
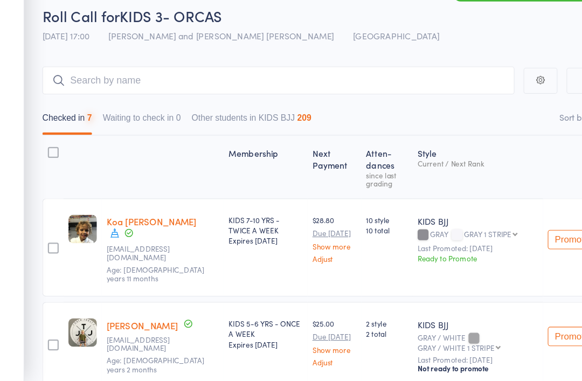
click at [433, 47] on div "Roll Call for KIDS 3- ORCAS 12 Aug 17:00 Philipe Glazer and Miguel Alencar Flor…" at bounding box center [305, 66] width 534 height 38
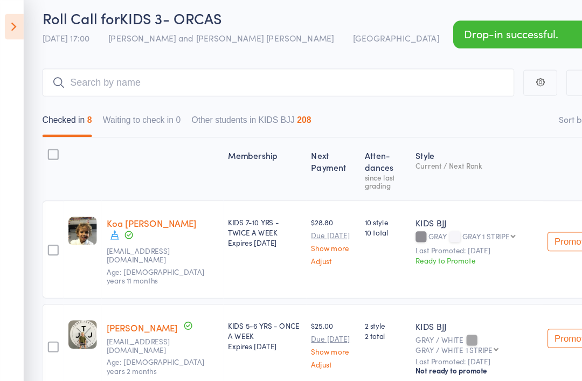
scroll to position [0, 0]
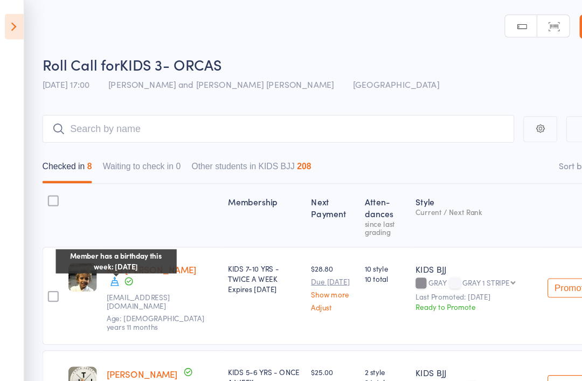
click at [101, 246] on icon at bounding box center [102, 251] width 10 height 10
click at [86, 186] on div at bounding box center [74, 192] width 34 height 46
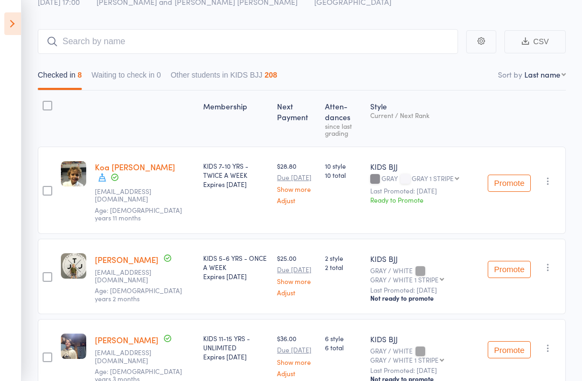
scroll to position [69, 0]
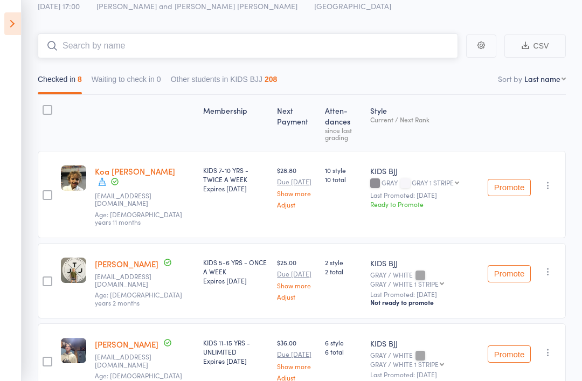
click at [318, 38] on input "search" at bounding box center [248, 45] width 420 height 25
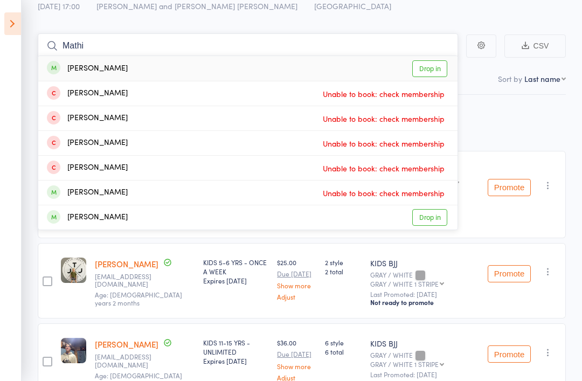
type input "Mathi"
click at [443, 76] on link "Drop in" at bounding box center [429, 68] width 35 height 17
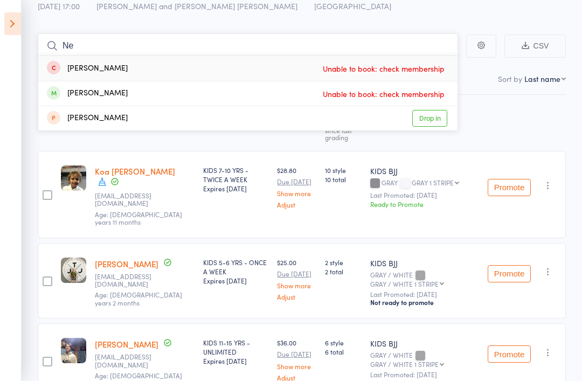
type input "N"
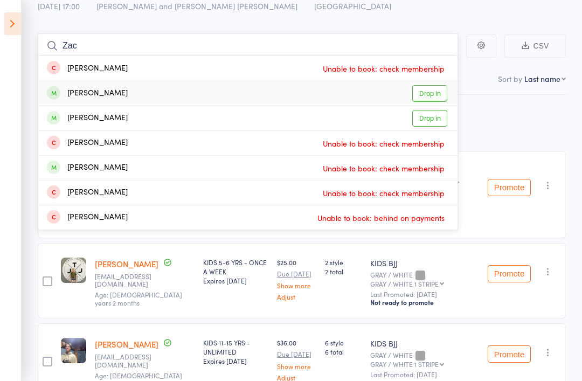
type input "Zac"
click at [433, 97] on link "Drop in" at bounding box center [429, 93] width 35 height 17
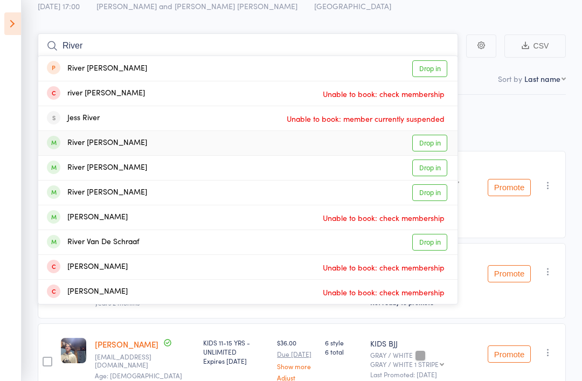
type input "River"
click at [438, 143] on link "Drop in" at bounding box center [429, 143] width 35 height 17
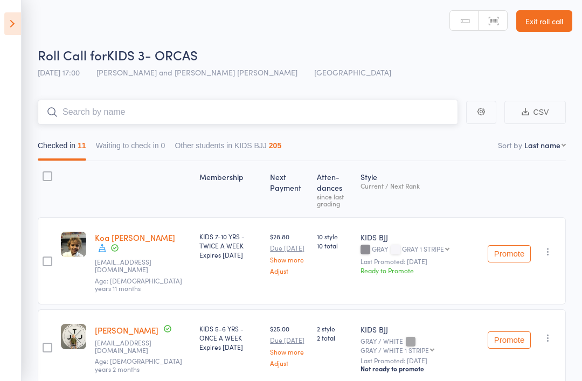
scroll to position [0, 0]
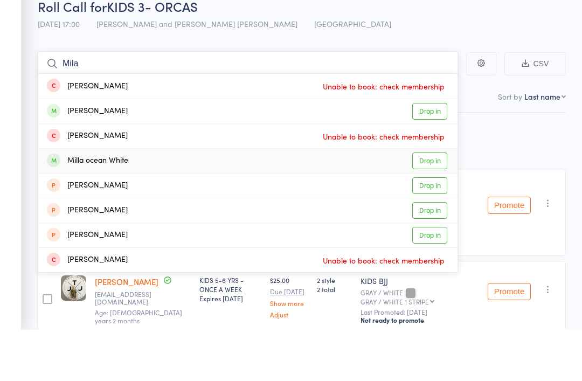
type input "Mila"
click at [434, 204] on link "Drop in" at bounding box center [429, 212] width 35 height 17
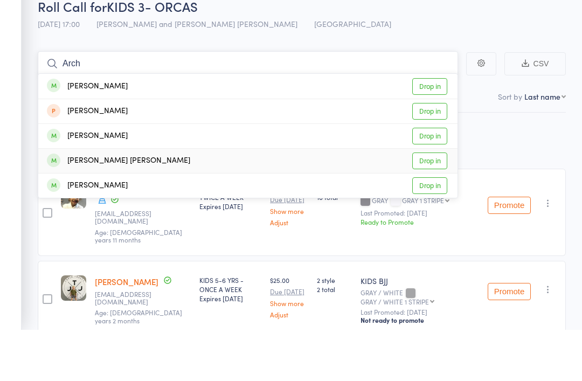
type input "Arch"
click at [443, 204] on link "Drop in" at bounding box center [429, 212] width 35 height 17
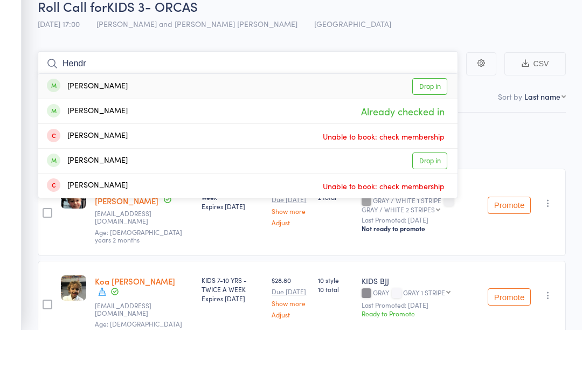
type input "Hendr"
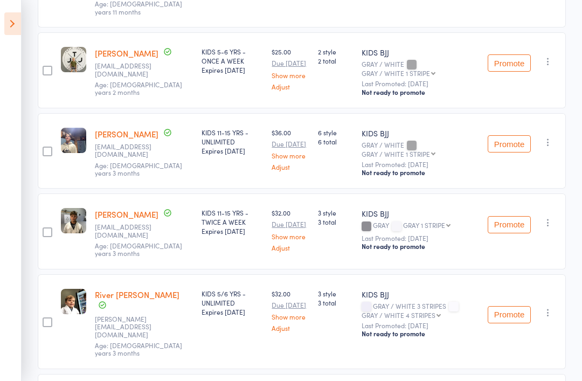
scroll to position [367, 0]
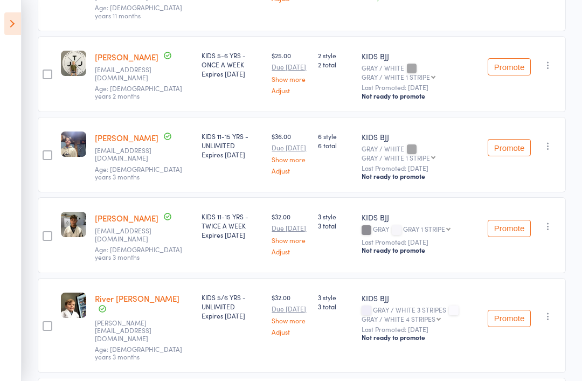
click at [549, 140] on button "button" at bounding box center [547, 146] width 13 height 13
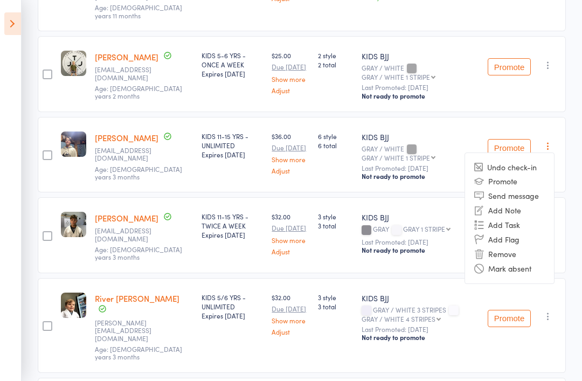
click at [522, 261] on li "Mark absent" at bounding box center [509, 268] width 89 height 15
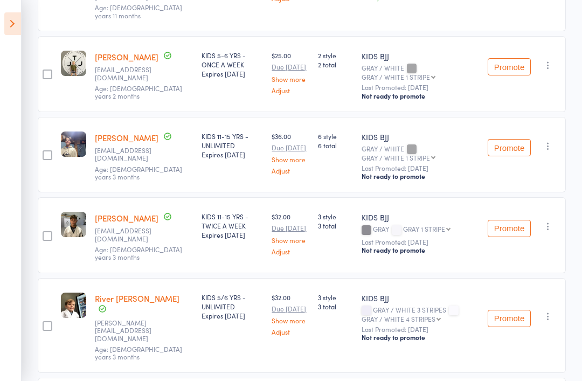
click at [545, 141] on icon "button" at bounding box center [547, 146] width 11 height 11
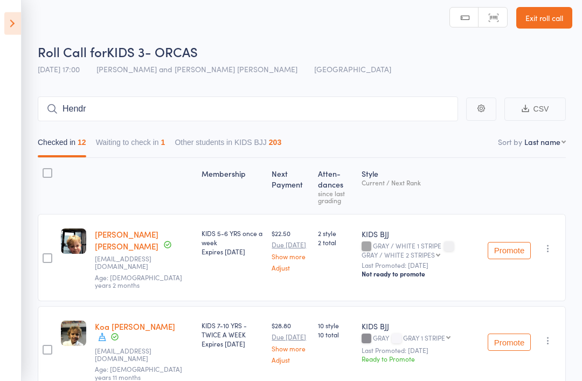
scroll to position [0, 0]
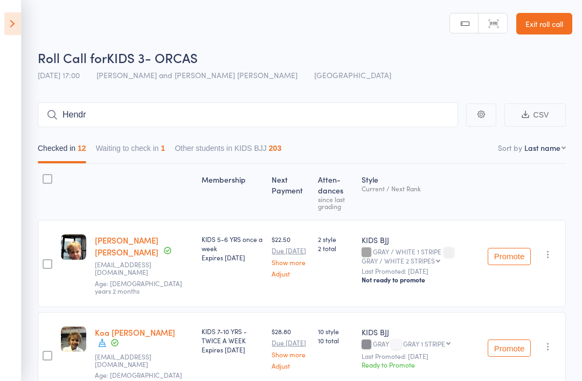
click at [144, 150] on button "Waiting to check in 1" at bounding box center [130, 150] width 69 height 25
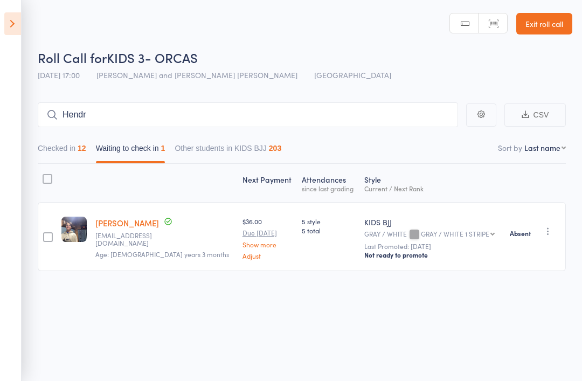
click at [552, 236] on icon "button" at bounding box center [547, 231] width 11 height 11
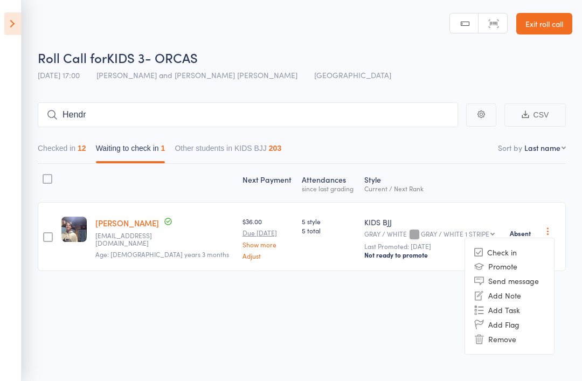
click at [511, 341] on li "Remove" at bounding box center [509, 339] width 89 height 15
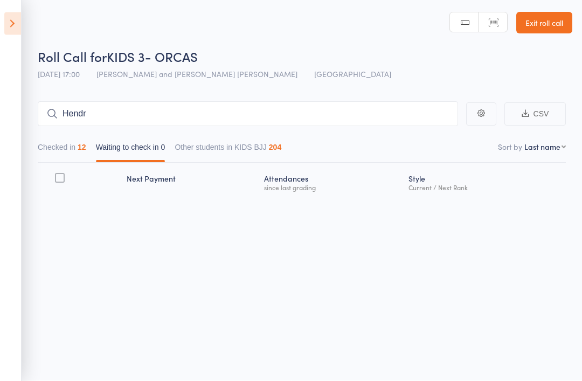
scroll to position [2, 0]
click at [60, 149] on button "Checked in 12" at bounding box center [62, 150] width 48 height 25
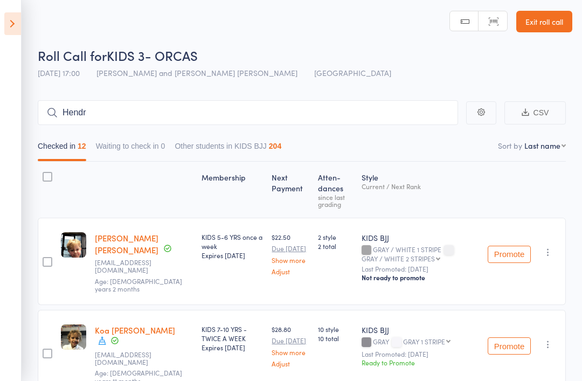
click at [19, 27] on icon at bounding box center [12, 23] width 17 height 23
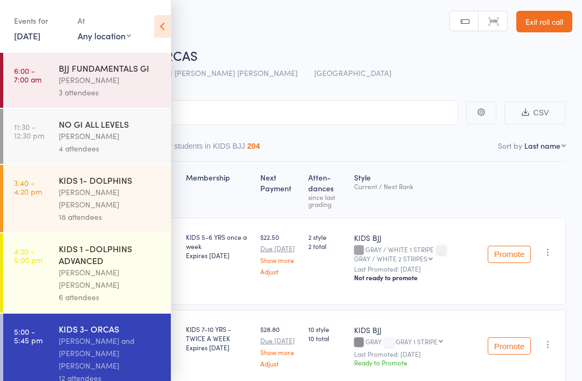
click at [69, 266] on div "Miguel Alencar Flores Junior" at bounding box center [110, 278] width 103 height 25
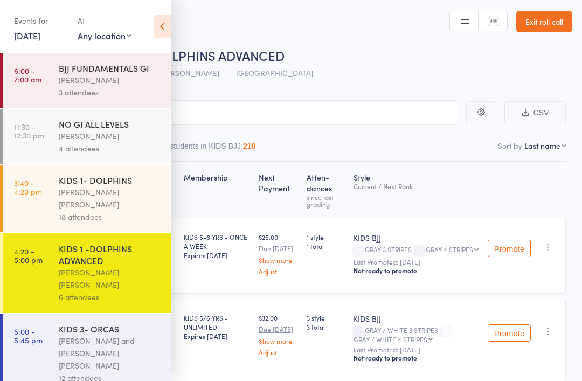
click at [82, 337] on div "Philipe Glazer and Miguel Alencar Flores Junior" at bounding box center [110, 352] width 103 height 37
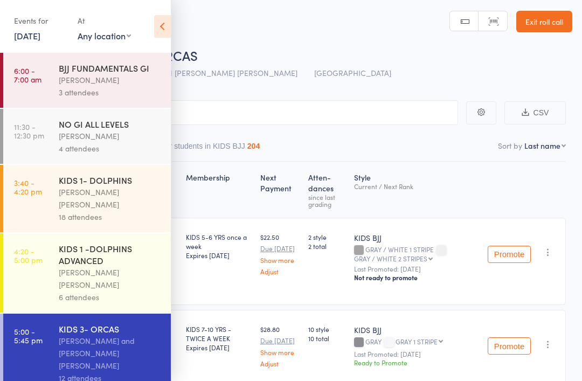
click at [160, 34] on icon at bounding box center [162, 26] width 17 height 23
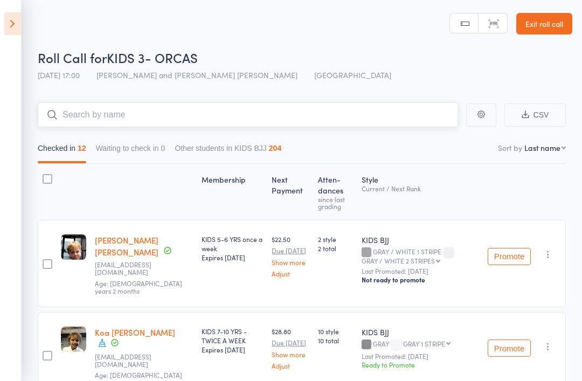
click at [133, 115] on input "search" at bounding box center [248, 114] width 420 height 25
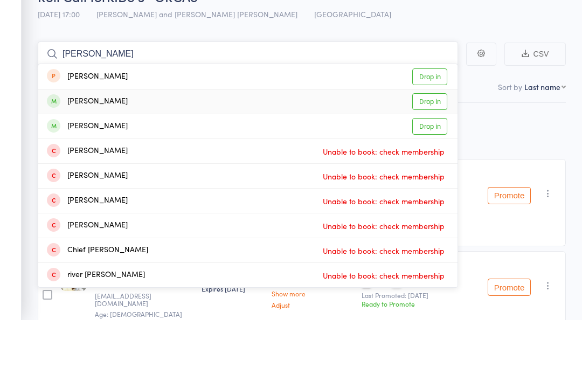
type input "Kai"
click at [429, 154] on link "Drop in" at bounding box center [429, 162] width 35 height 17
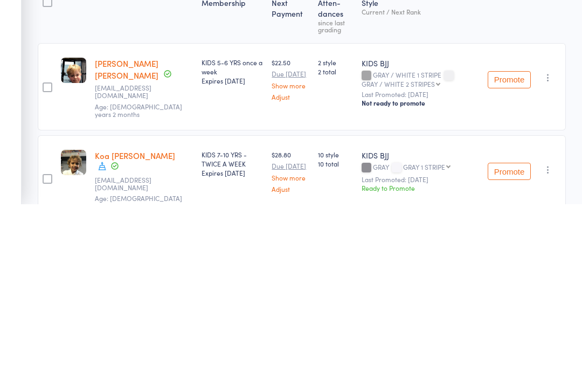
click at [552, 249] on icon "button" at bounding box center [547, 254] width 11 height 11
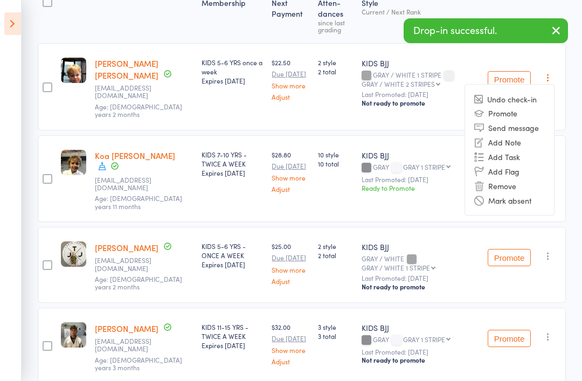
click at [521, 183] on li "Remove" at bounding box center [509, 185] width 89 height 15
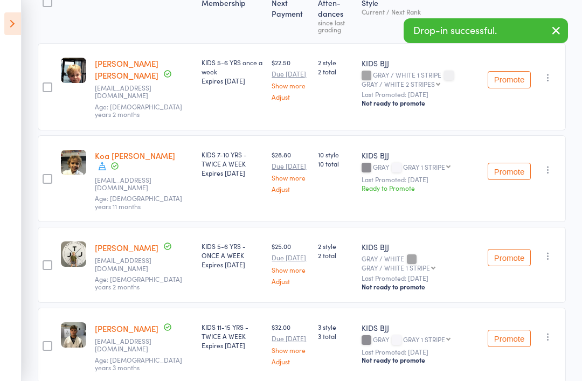
scroll to position [211, 0]
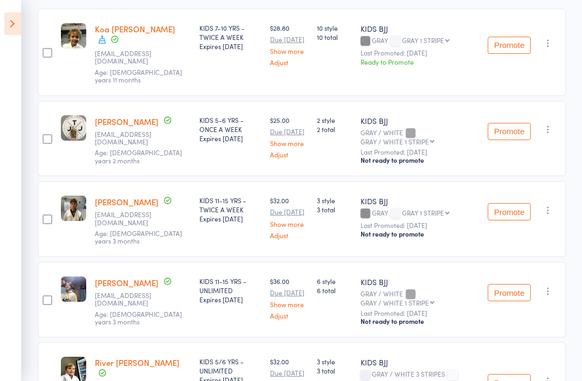
click at [547, 124] on icon "button" at bounding box center [547, 129] width 11 height 11
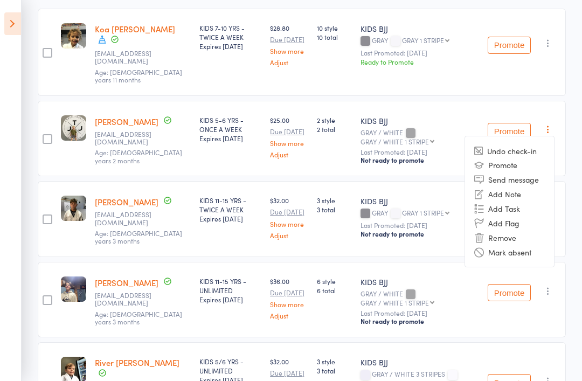
click at [514, 230] on li "Remove" at bounding box center [509, 237] width 89 height 15
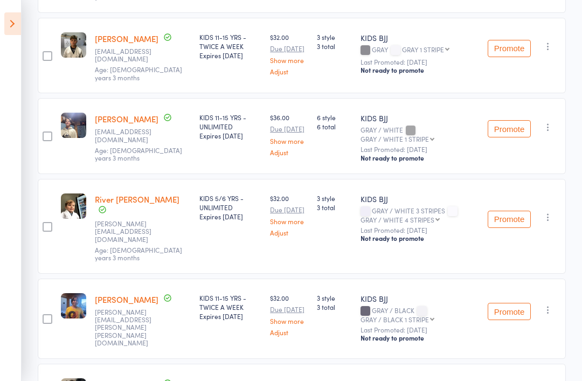
scroll to position [295, 0]
click at [548, 211] on icon "button" at bounding box center [547, 216] width 11 height 11
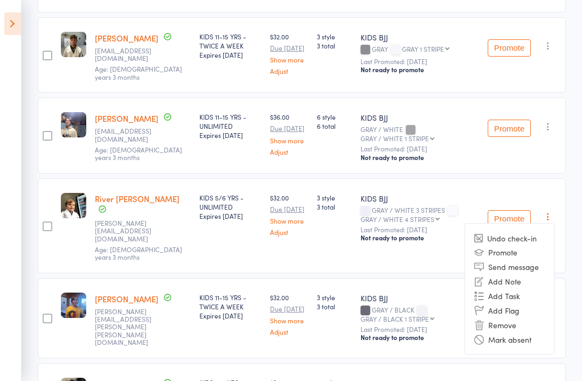
click at [518, 317] on li "Remove" at bounding box center [509, 324] width 89 height 15
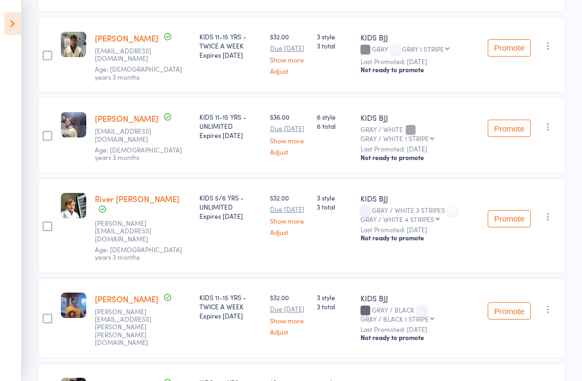
scroll to position [329, 0]
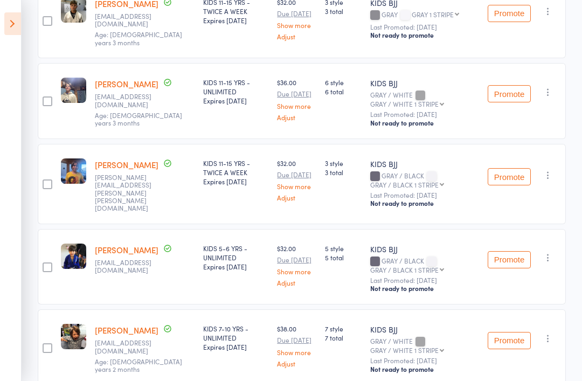
click at [552, 252] on icon "button" at bounding box center [547, 257] width 11 height 11
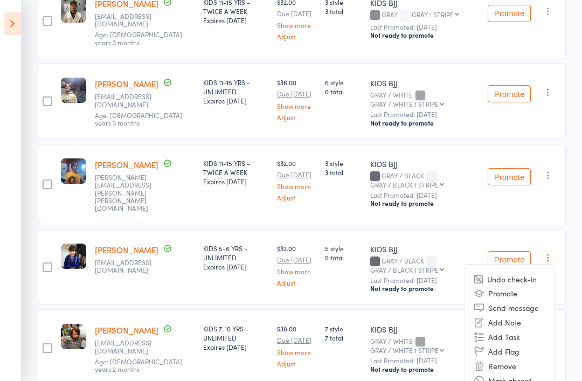
click at [508, 373] on li "Mark absent" at bounding box center [509, 380] width 89 height 15
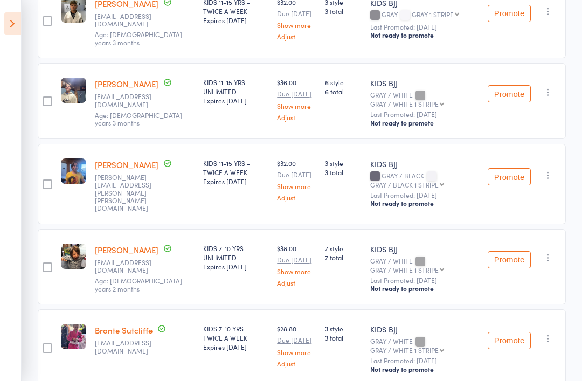
click at [552, 252] on icon "button" at bounding box center [547, 257] width 11 height 11
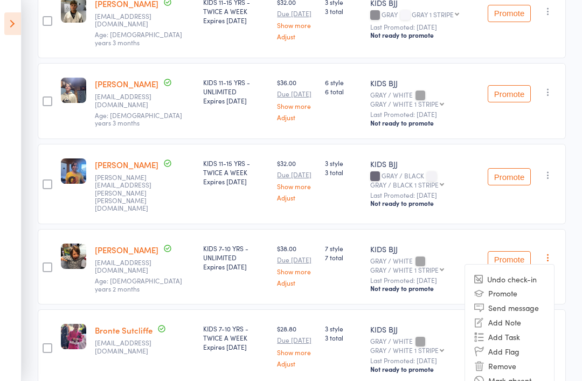
click at [517, 358] on li "Remove" at bounding box center [509, 365] width 89 height 15
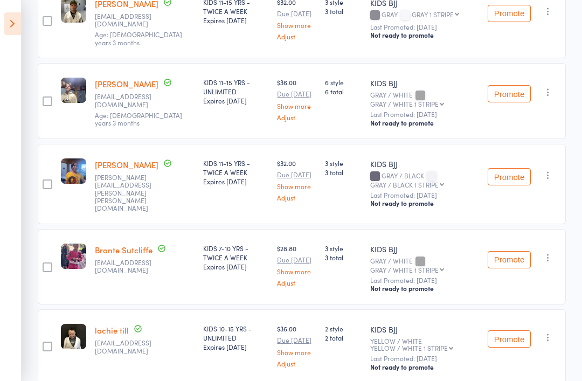
click at [553, 252] on icon "button" at bounding box center [547, 257] width 11 height 11
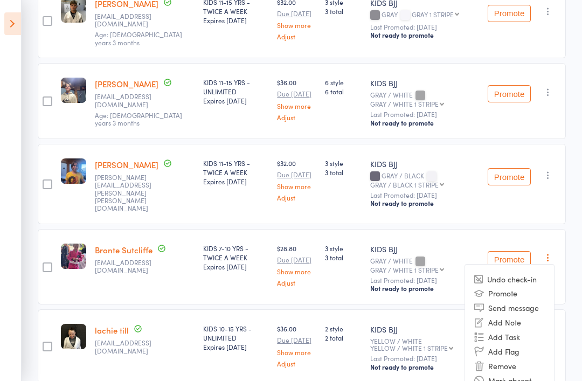
click at [519, 358] on li "Remove" at bounding box center [509, 365] width 89 height 15
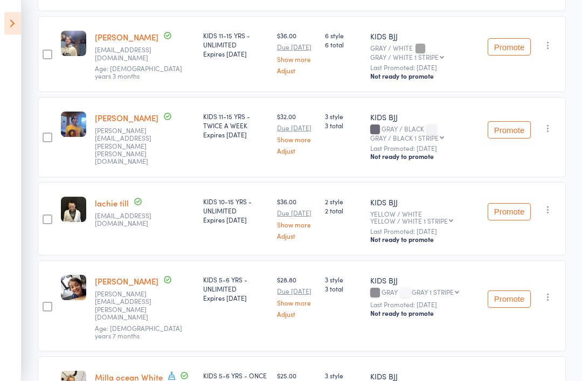
scroll to position [376, 0]
click at [549, 291] on icon "button" at bounding box center [547, 296] width 11 height 11
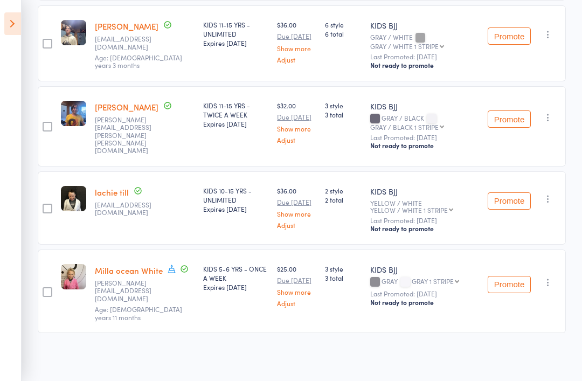
scroll to position [353, 0]
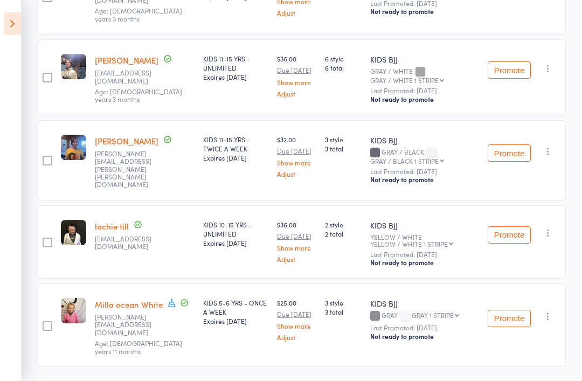
click at [550, 311] on icon "button" at bounding box center [547, 316] width 11 height 11
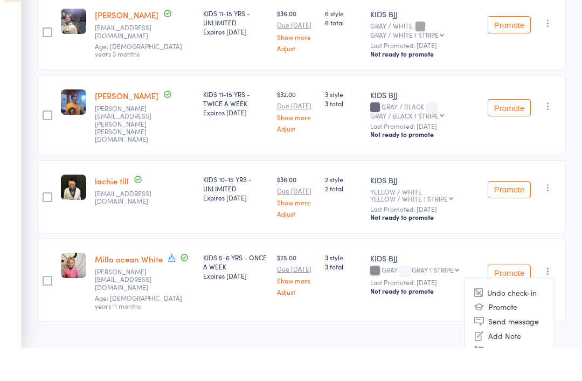
scroll to position [364, 0]
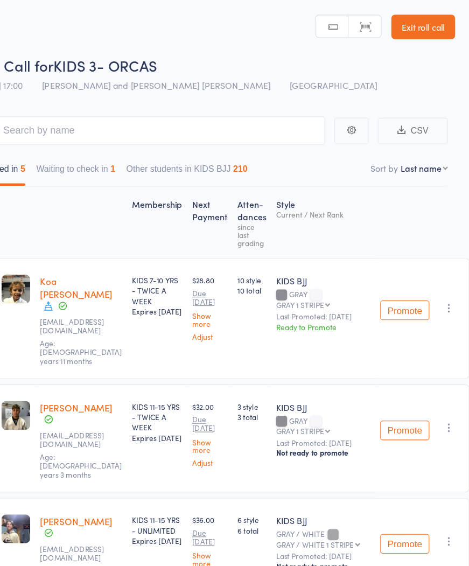
scroll to position [0, 13]
click at [391, 269] on button "Promote" at bounding box center [412, 272] width 43 height 17
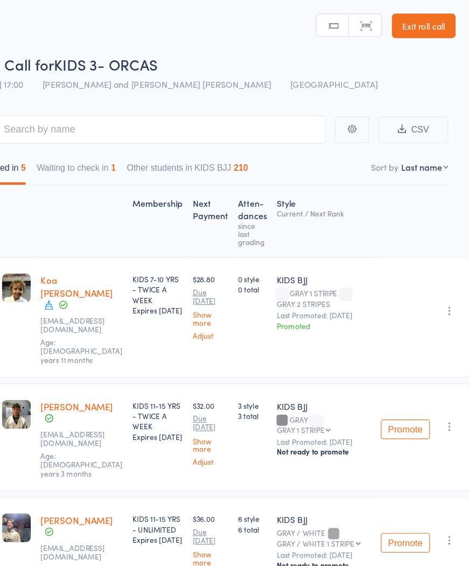
click at [445, 268] on button "button" at bounding box center [451, 274] width 13 height 13
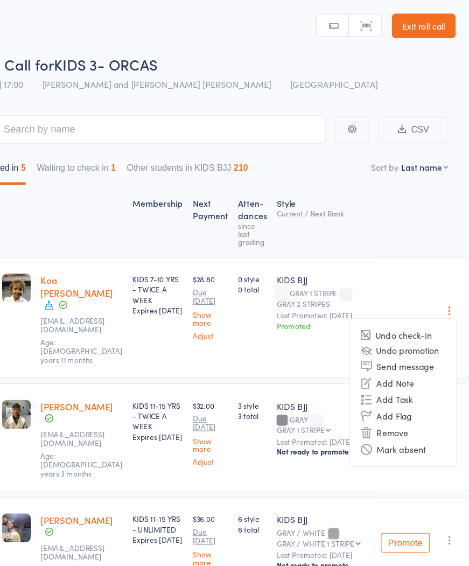
click at [364, 376] on li "Remove" at bounding box center [410, 381] width 93 height 15
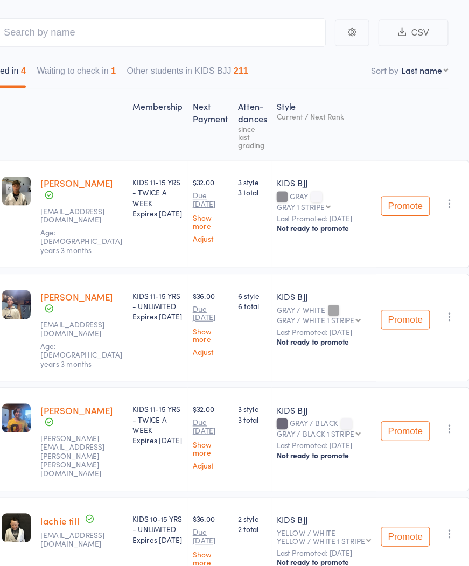
scroll to position [73, 13]
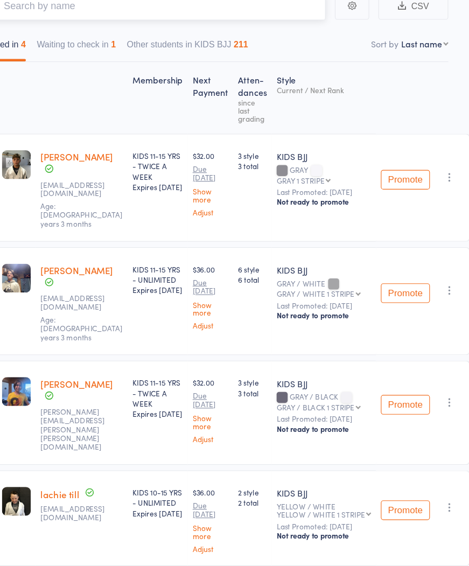
click at [60, 29] on input "search" at bounding box center [189, 41] width 308 height 25
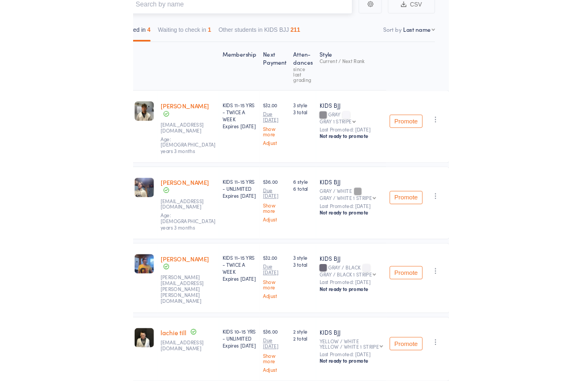
scroll to position [0, 0]
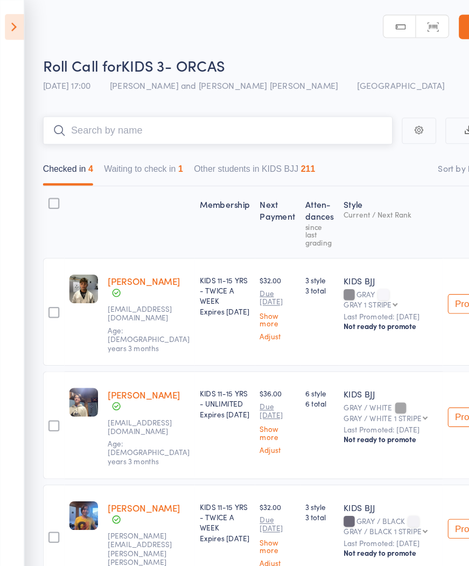
click at [144, 152] on button "Waiting to check in 1" at bounding box center [126, 150] width 69 height 25
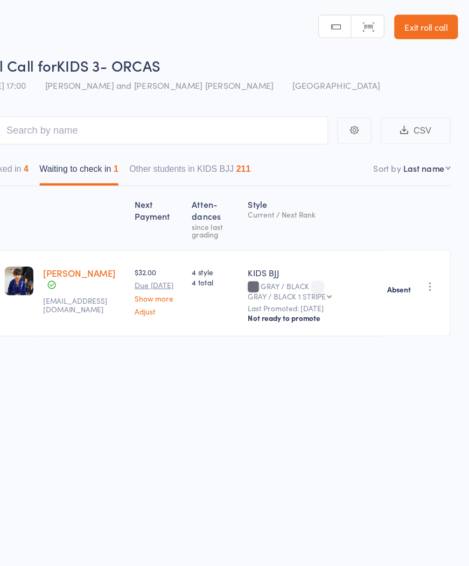
click at [430, 257] on icon "button" at bounding box center [435, 252] width 11 height 11
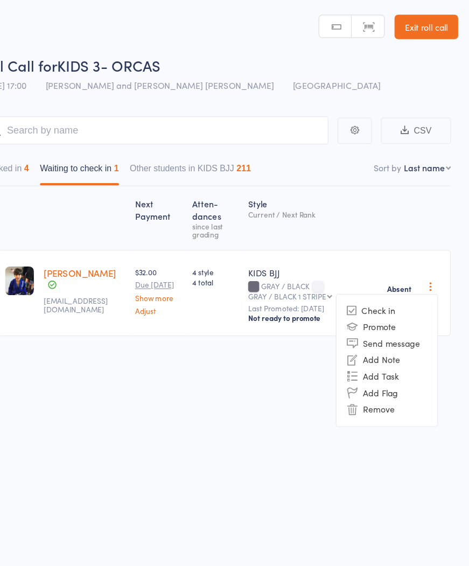
click at [352, 367] on li "Remove" at bounding box center [396, 360] width 89 height 15
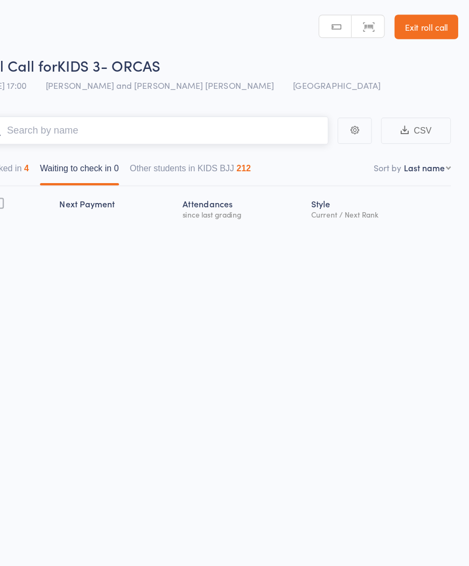
click at [48, 116] on input "search" at bounding box center [192, 114] width 308 height 25
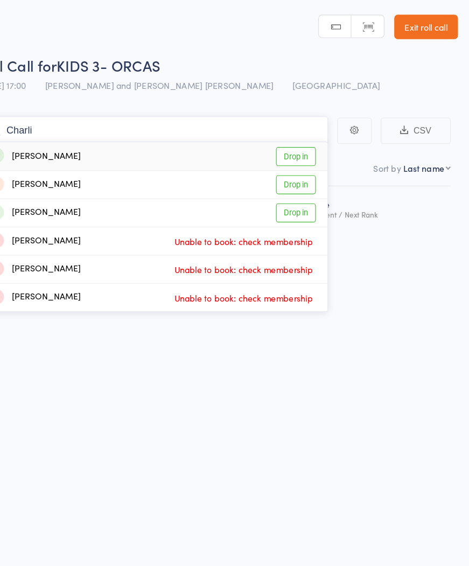
type input "Charli"
click at [299, 144] on link "Drop in" at bounding box center [316, 137] width 35 height 17
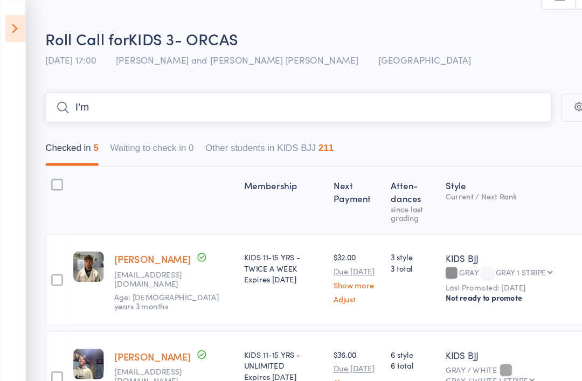
scroll to position [19, 0]
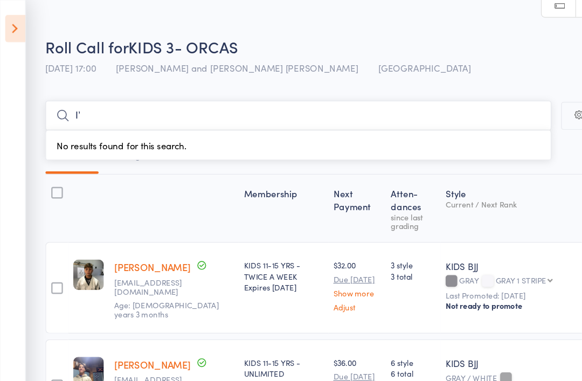
type input "I"
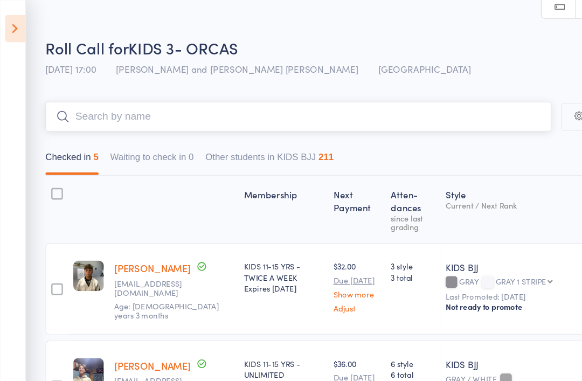
scroll to position [17, 0]
click at [17, 30] on icon at bounding box center [12, 23] width 17 height 23
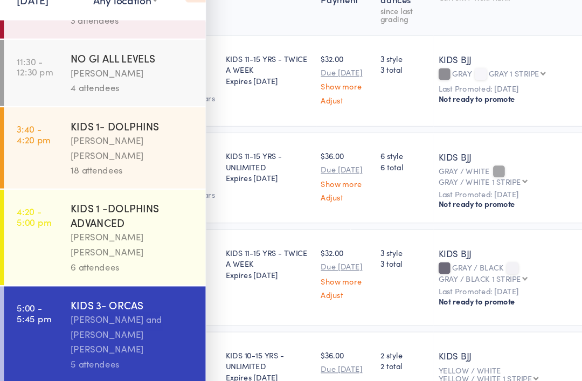
scroll to position [155, 0]
click at [75, 375] on div "Fabio Glazer" at bounding box center [110, 381] width 103 height 12
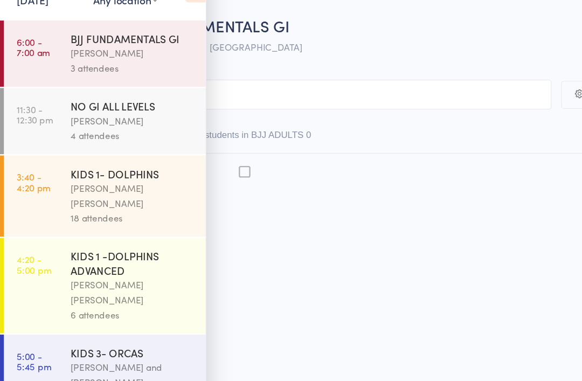
scroll to position [8, 0]
click at [251, 102] on input "search" at bounding box center [237, 114] width 442 height 25
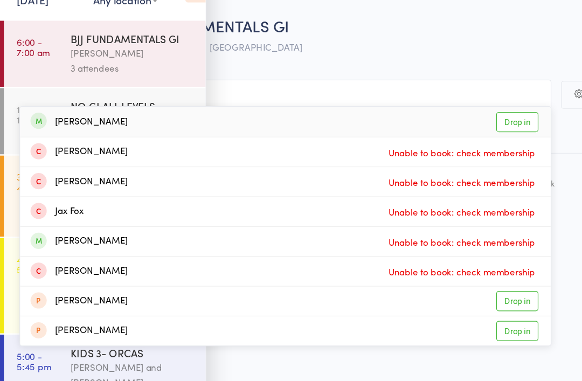
type input "Jas"
click at [142, 124] on div "Jason Smith Drop in" at bounding box center [237, 136] width 441 height 25
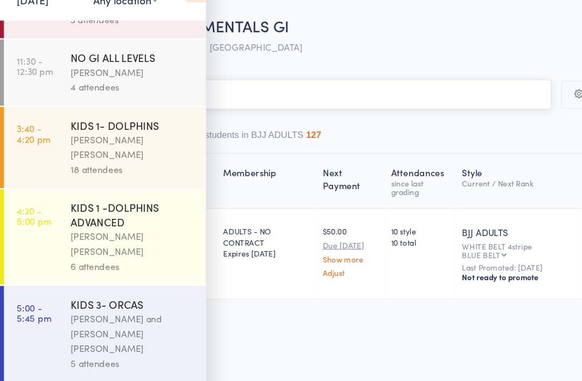
scroll to position [40, 0]
click at [306, 48] on div "Roll Call for BJJ FUNDAMENTALS GI 12 Aug 18:00 Fabio Glazer Gold Coast GYM" at bounding box center [305, 67] width 534 height 38
click at [50, 354] on link "6:00 - 7:30 pm BJJ FUNDAMENTALS GI Fabio Glazer 1 attendee" at bounding box center [87, 381] width 168 height 55
click at [39, 368] on time "6:00 - 7:30 pm" at bounding box center [27, 376] width 27 height 17
click at [247, 102] on input "search" at bounding box center [237, 114] width 442 height 25
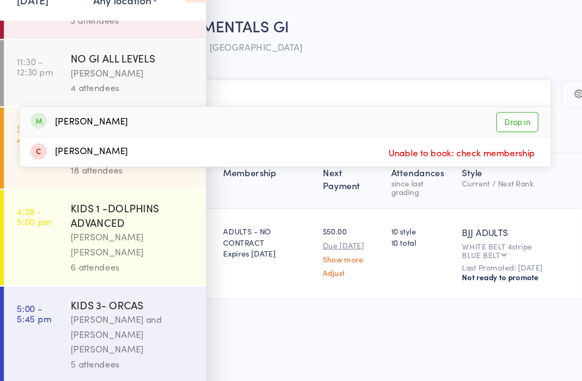
type input "Junior"
click at [428, 129] on link "Drop in" at bounding box center [429, 137] width 35 height 17
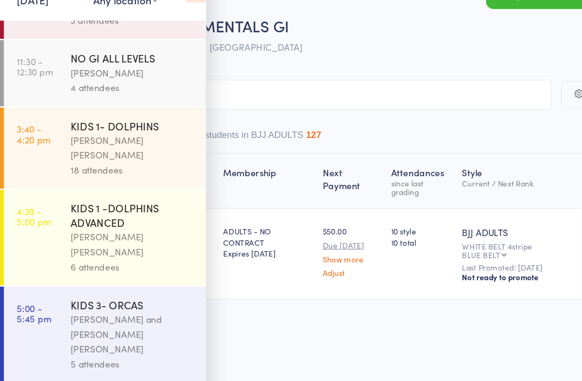
click at [334, 48] on div "Roll Call for BJJ FUNDAMENTALS GI" at bounding box center [305, 57] width 534 height 18
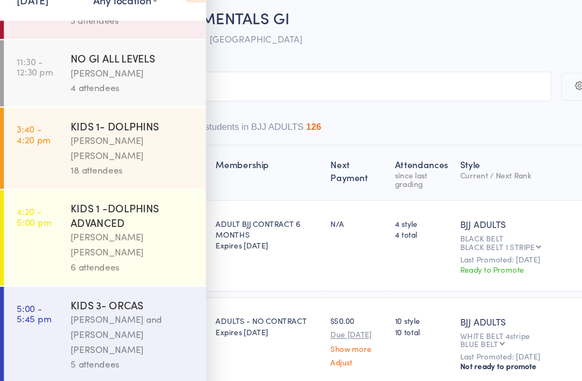
click at [189, 95] on input "search" at bounding box center [237, 107] width 442 height 25
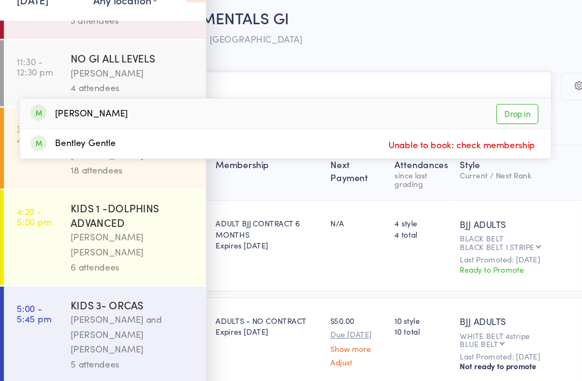
type input "Gene"
click at [427, 122] on link "Drop in" at bounding box center [429, 130] width 35 height 17
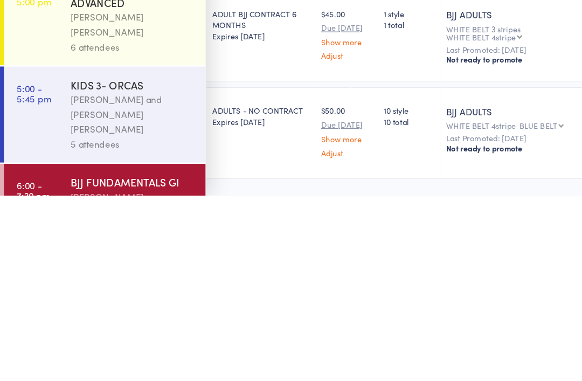
scroll to position [99, 0]
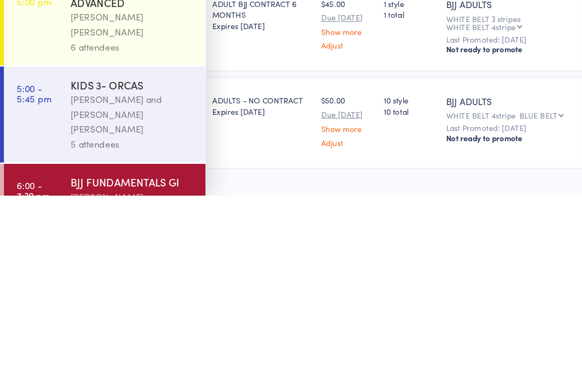
click at [385, 140] on div "Membership Next Payment Atten­dances since last grading Style Current / Next Ra…" at bounding box center [290, 235] width 549 height 341
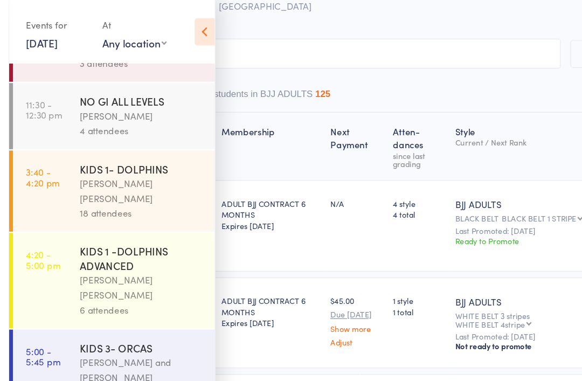
scroll to position [0, 0]
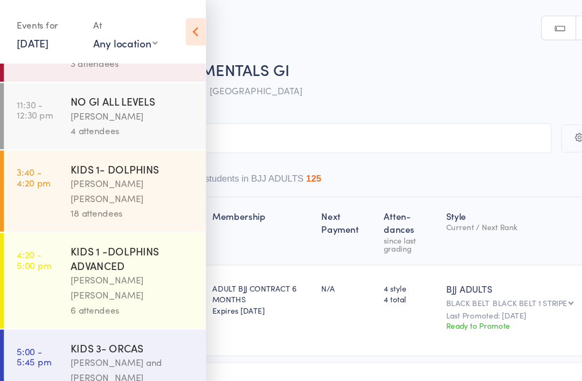
click at [165, 27] on icon at bounding box center [162, 26] width 17 height 23
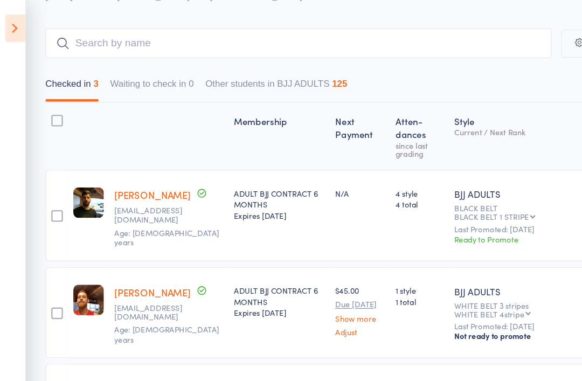
scroll to position [74, 0]
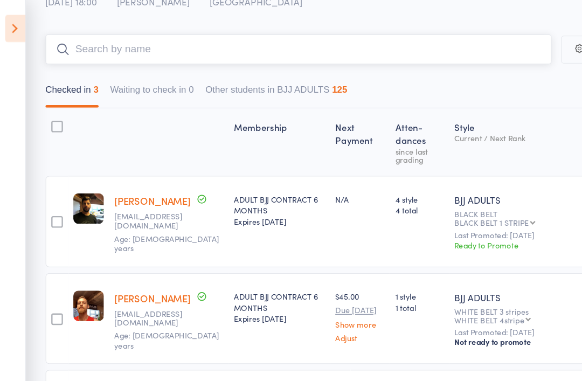
click at [175, 43] on input "search" at bounding box center [248, 41] width 420 height 25
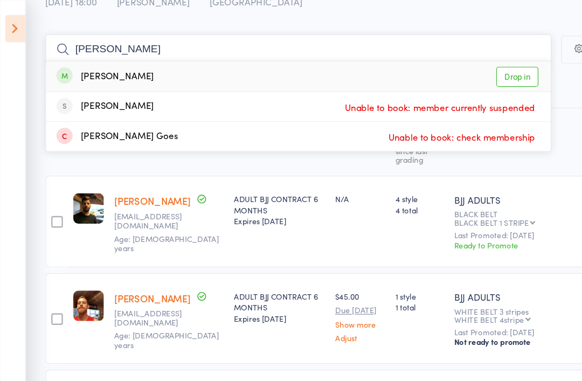
type input "Joao"
click at [189, 59] on div "Joao Da Cunha Drop in" at bounding box center [247, 63] width 419 height 25
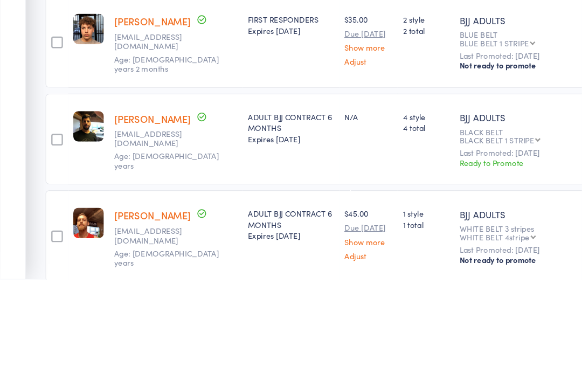
click at [75, 161] on img at bounding box center [73, 173] width 25 height 25
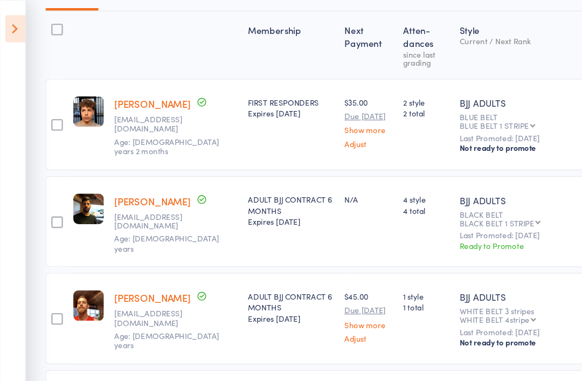
scroll to position [0, 0]
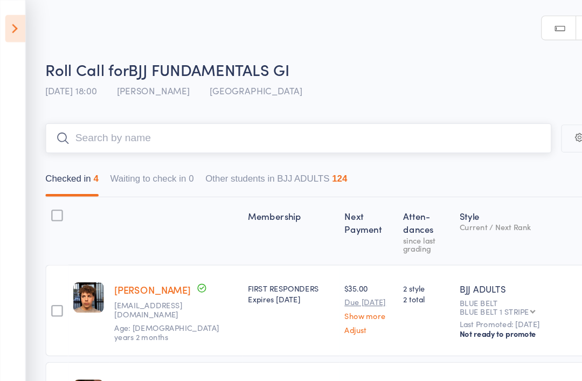
click at [190, 118] on input "search" at bounding box center [248, 114] width 420 height 25
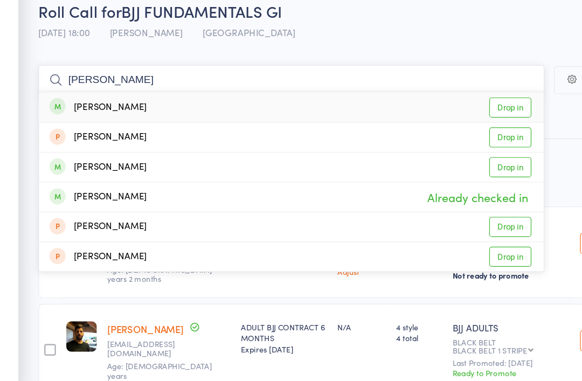
type input "Patrici"
click at [424, 129] on link "Drop in" at bounding box center [429, 137] width 35 height 17
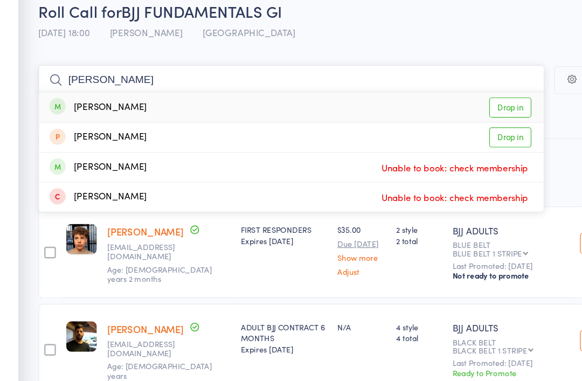
type input "Dylan"
click at [430, 129] on link "Drop in" at bounding box center [429, 137] width 35 height 17
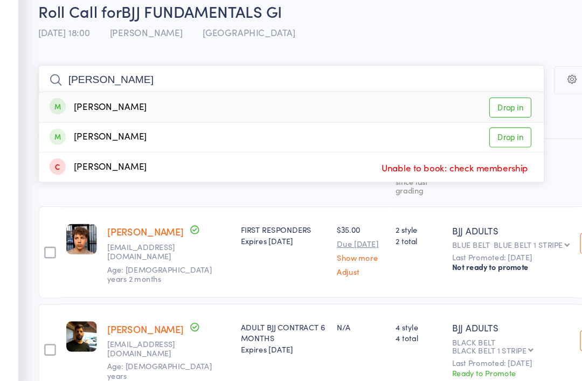
type input "Nick"
click at [423, 129] on link "Drop in" at bounding box center [429, 137] width 35 height 17
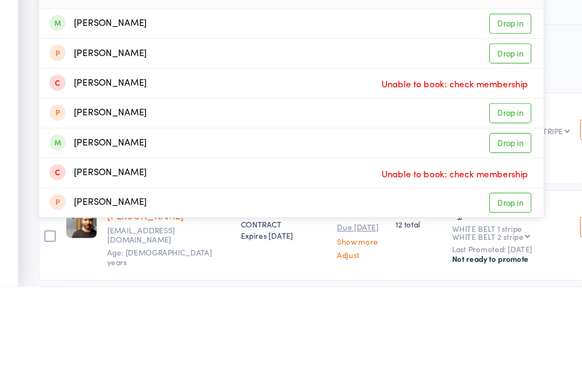
type input "Daniel"
click at [428, 154] on link "Drop in" at bounding box center [429, 162] width 35 height 17
